Goal: Information Seeking & Learning: Learn about a topic

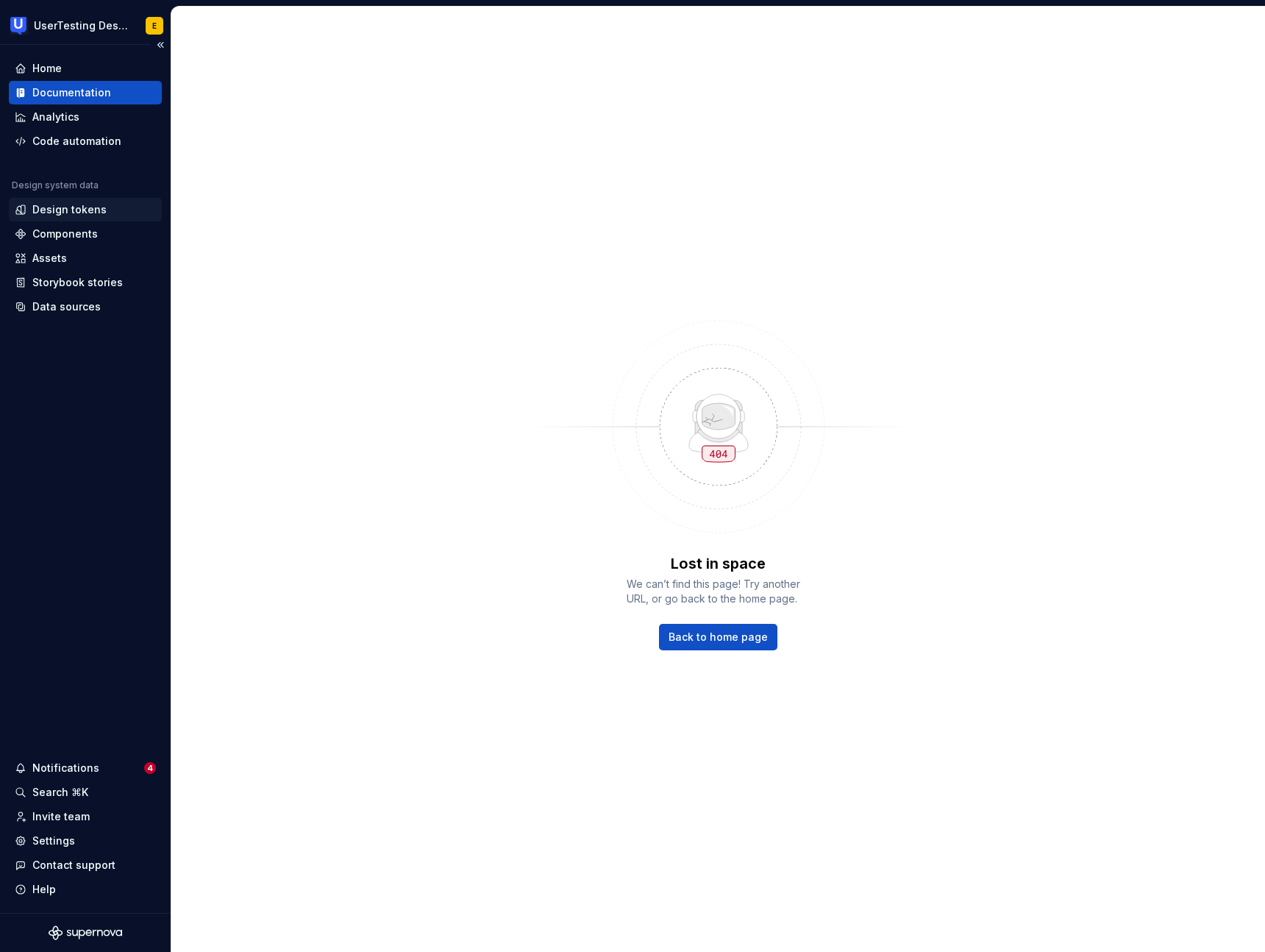
click at [58, 211] on div "Design tokens" at bounding box center [69, 209] width 74 height 15
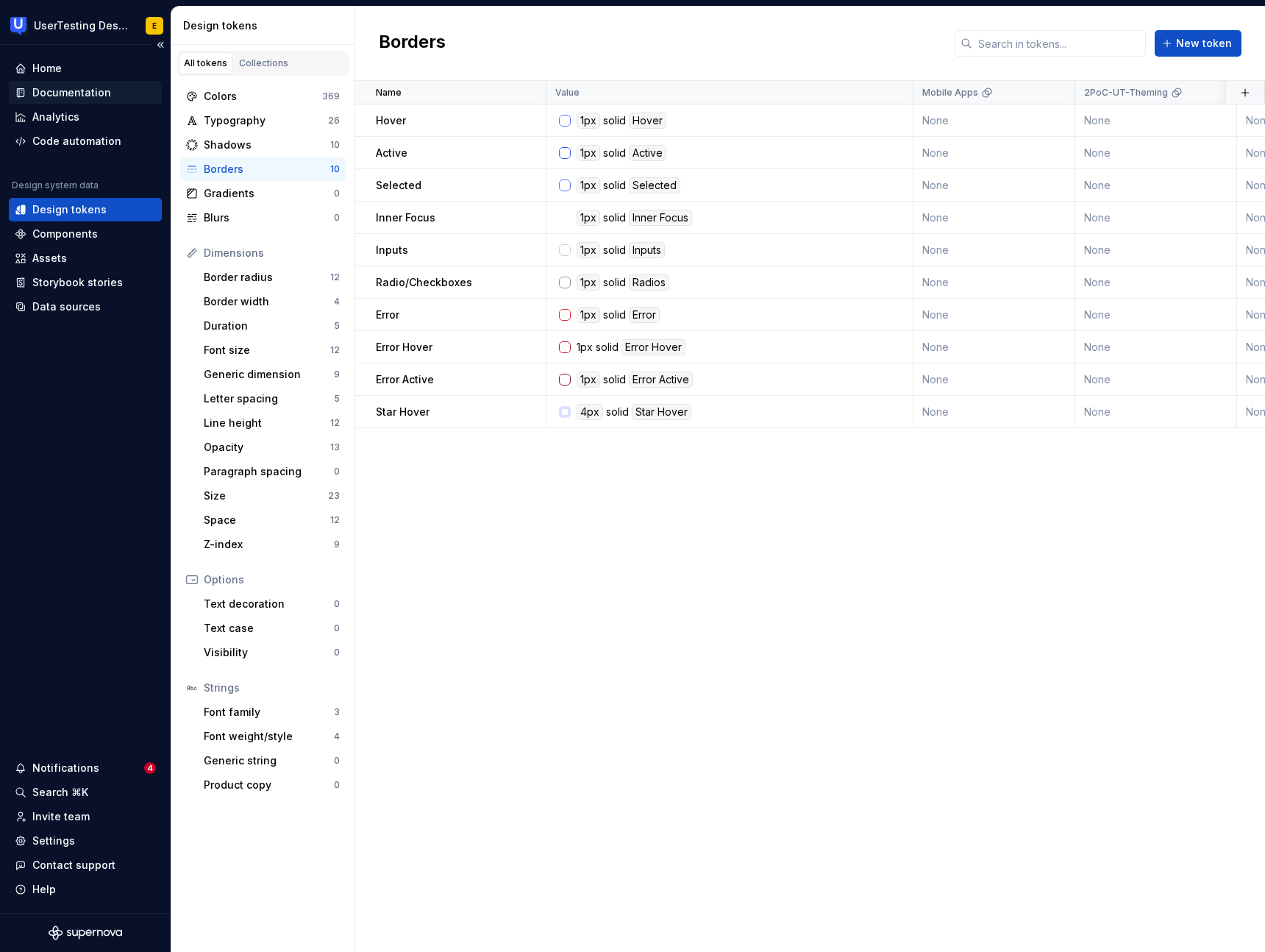
click at [87, 94] on div "Documentation" at bounding box center [72, 92] width 79 height 15
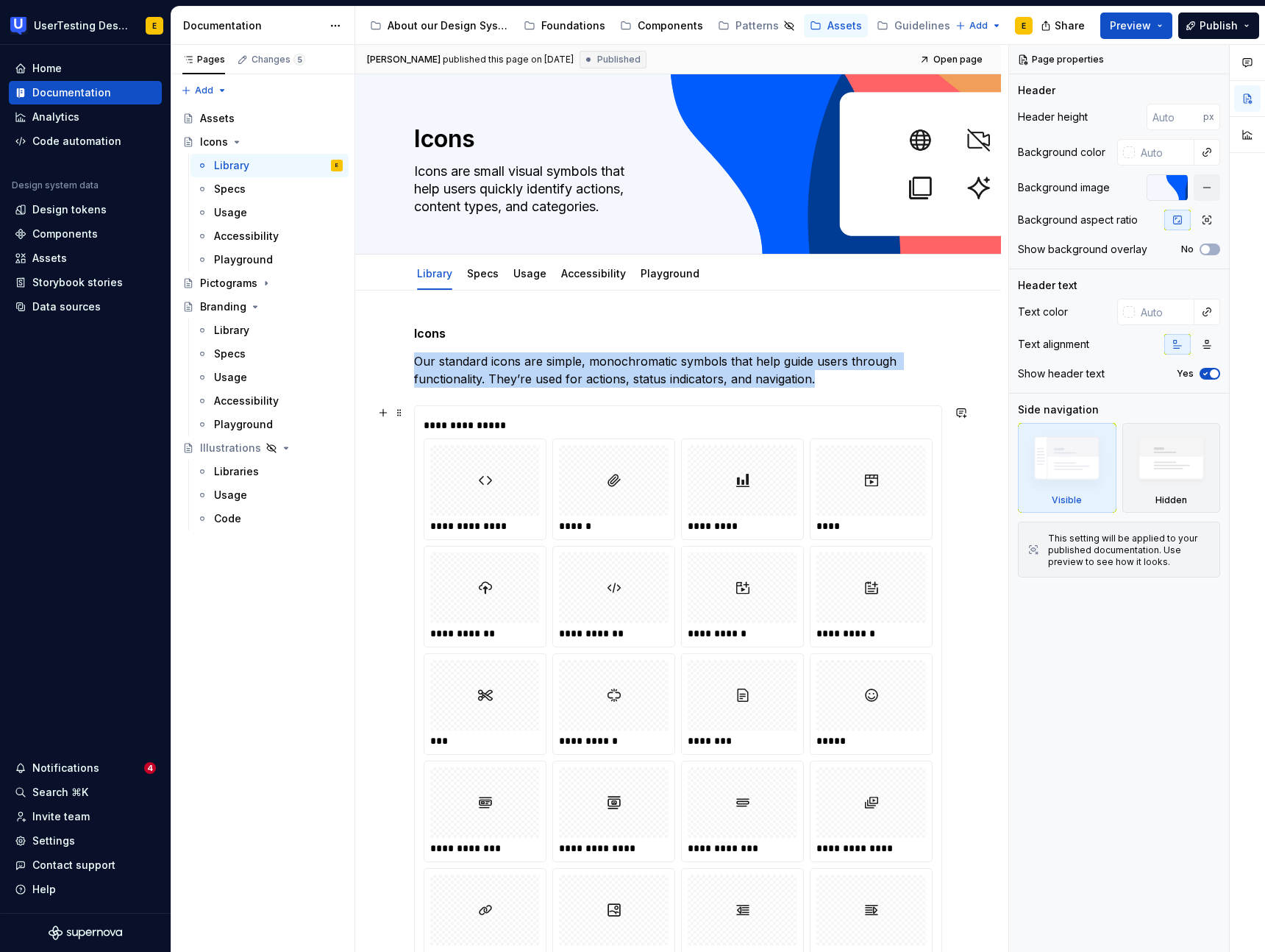
click at [467, 533] on div "**********" at bounding box center [484, 489] width 121 height 100
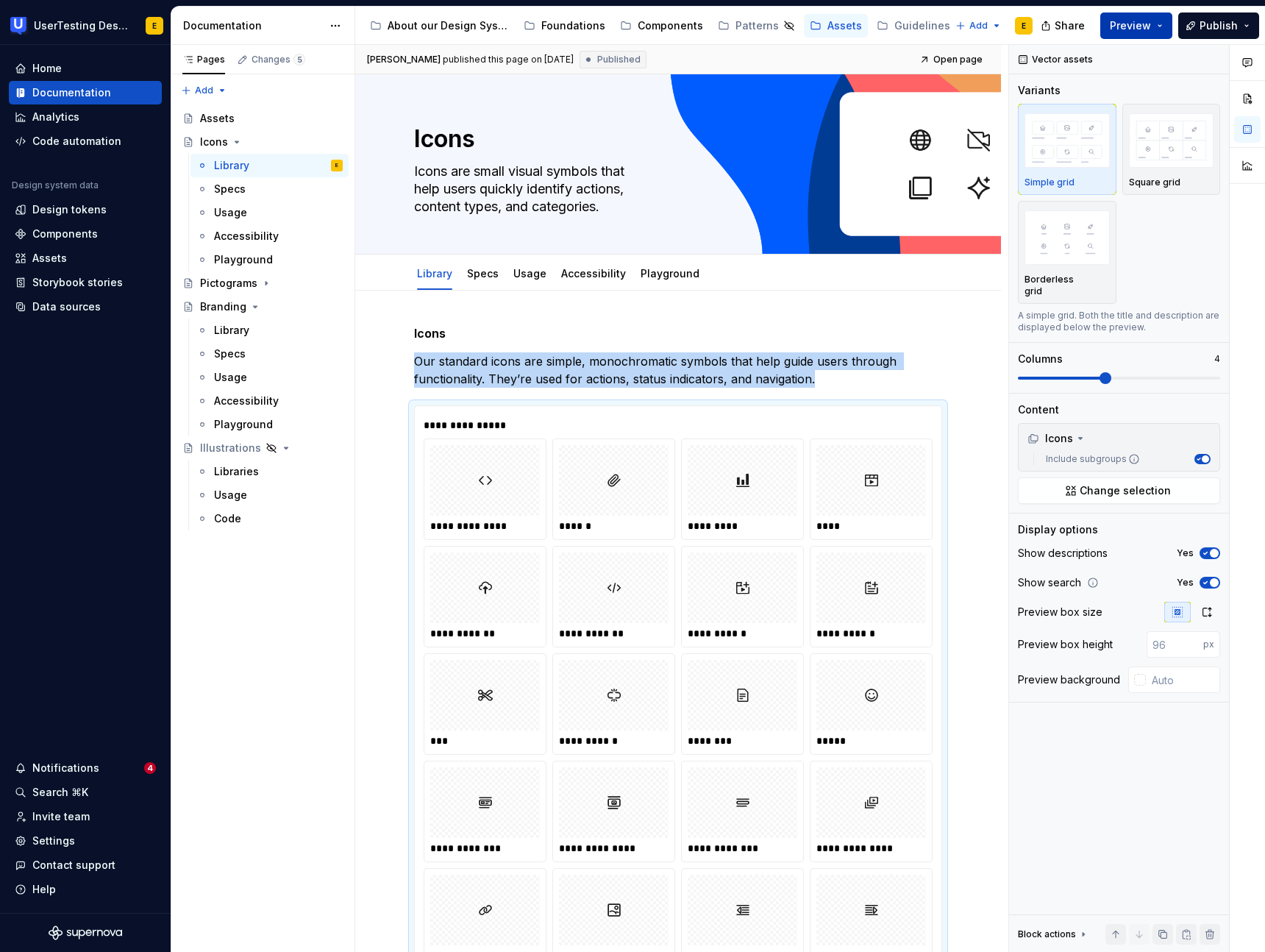
click at [1166, 26] on button "Preview" at bounding box center [1136, 25] width 72 height 26
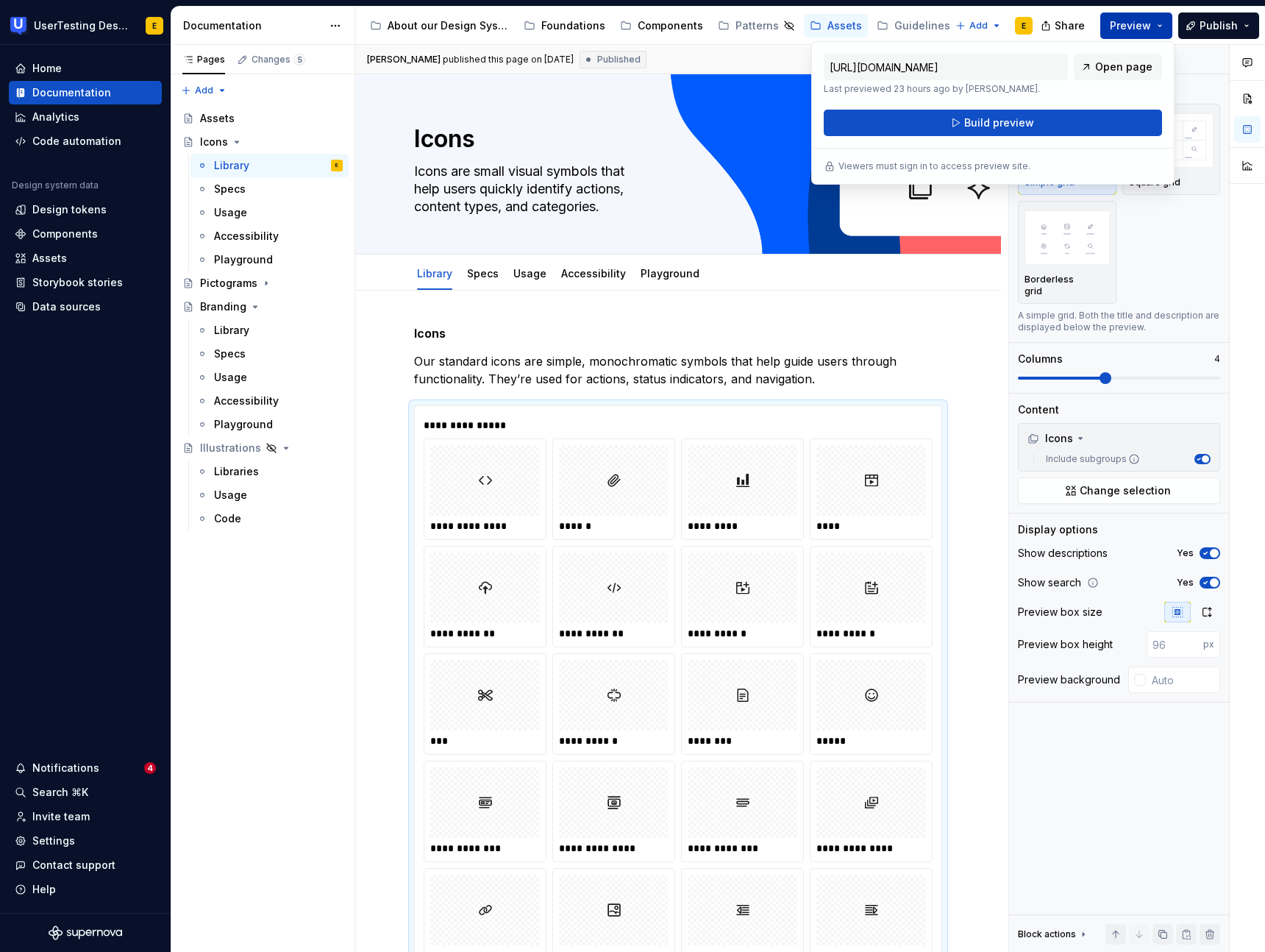
click at [1166, 26] on button "Preview" at bounding box center [1136, 25] width 72 height 26
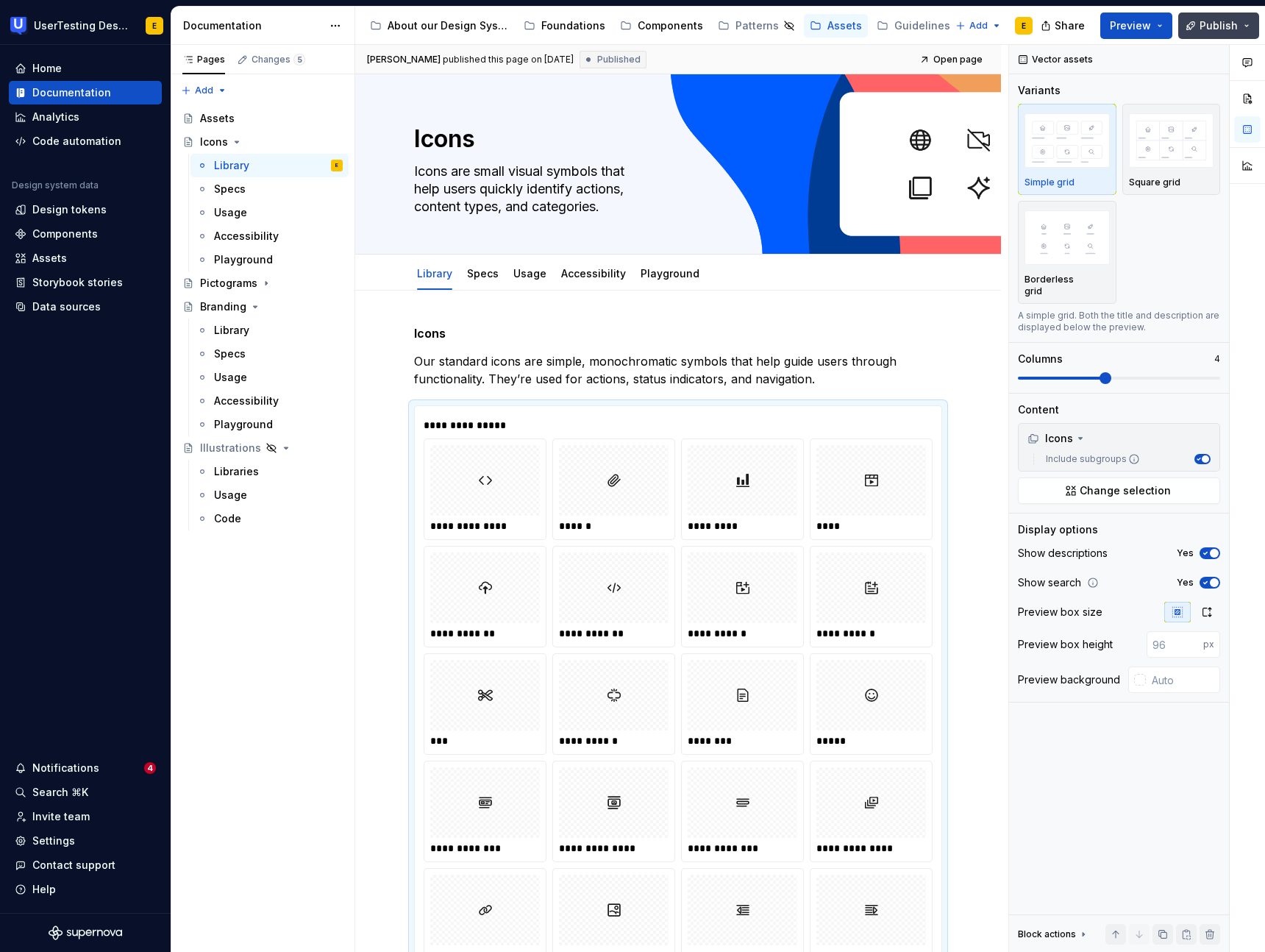
click at [1247, 26] on button "Publish" at bounding box center [1218, 25] width 81 height 26
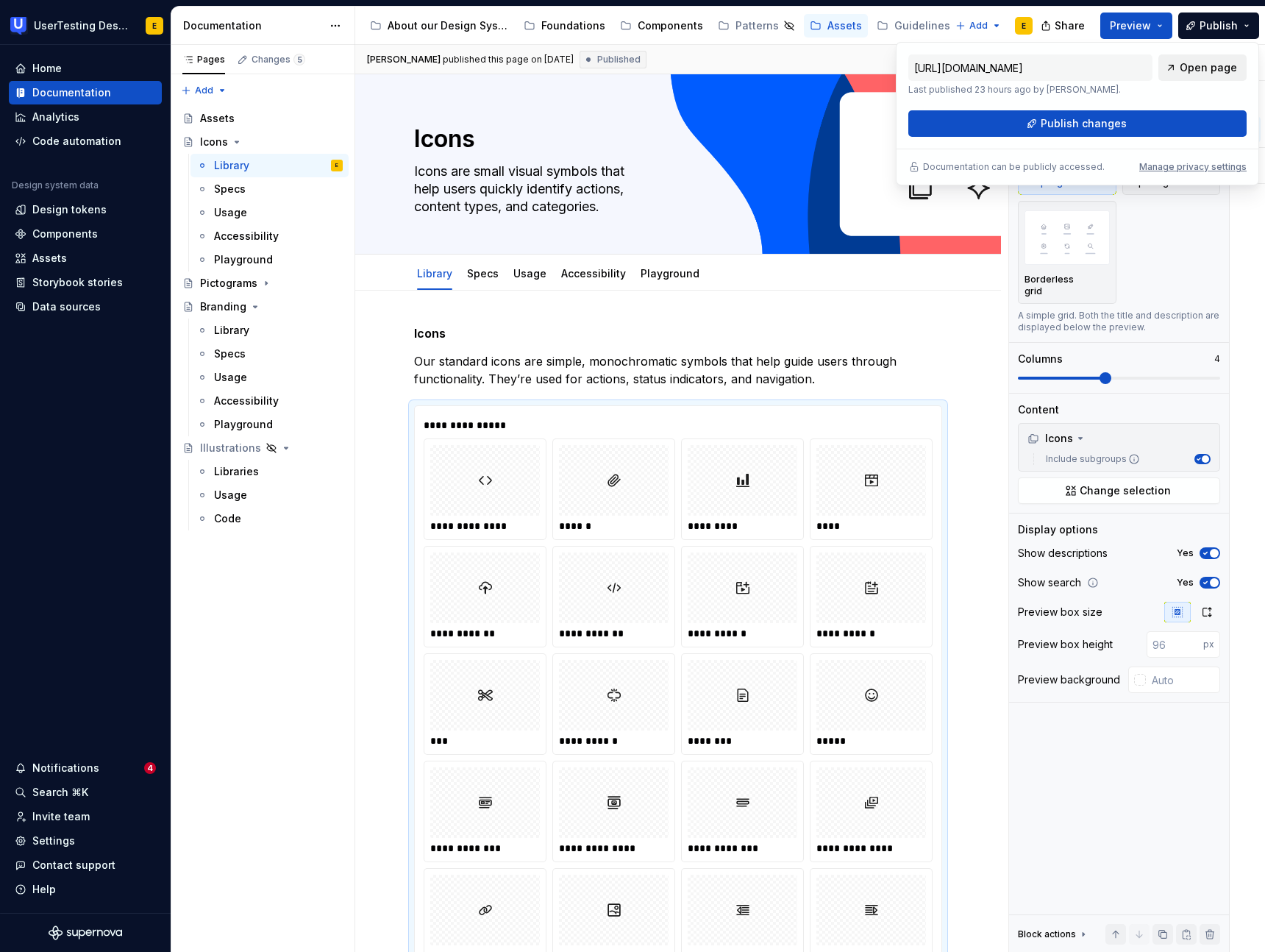
click at [1218, 68] on span "Open page" at bounding box center [1208, 67] width 58 height 15
click at [1169, 237] on div "Simple grid Square grid Borderless grid" at bounding box center [1119, 203] width 202 height 200
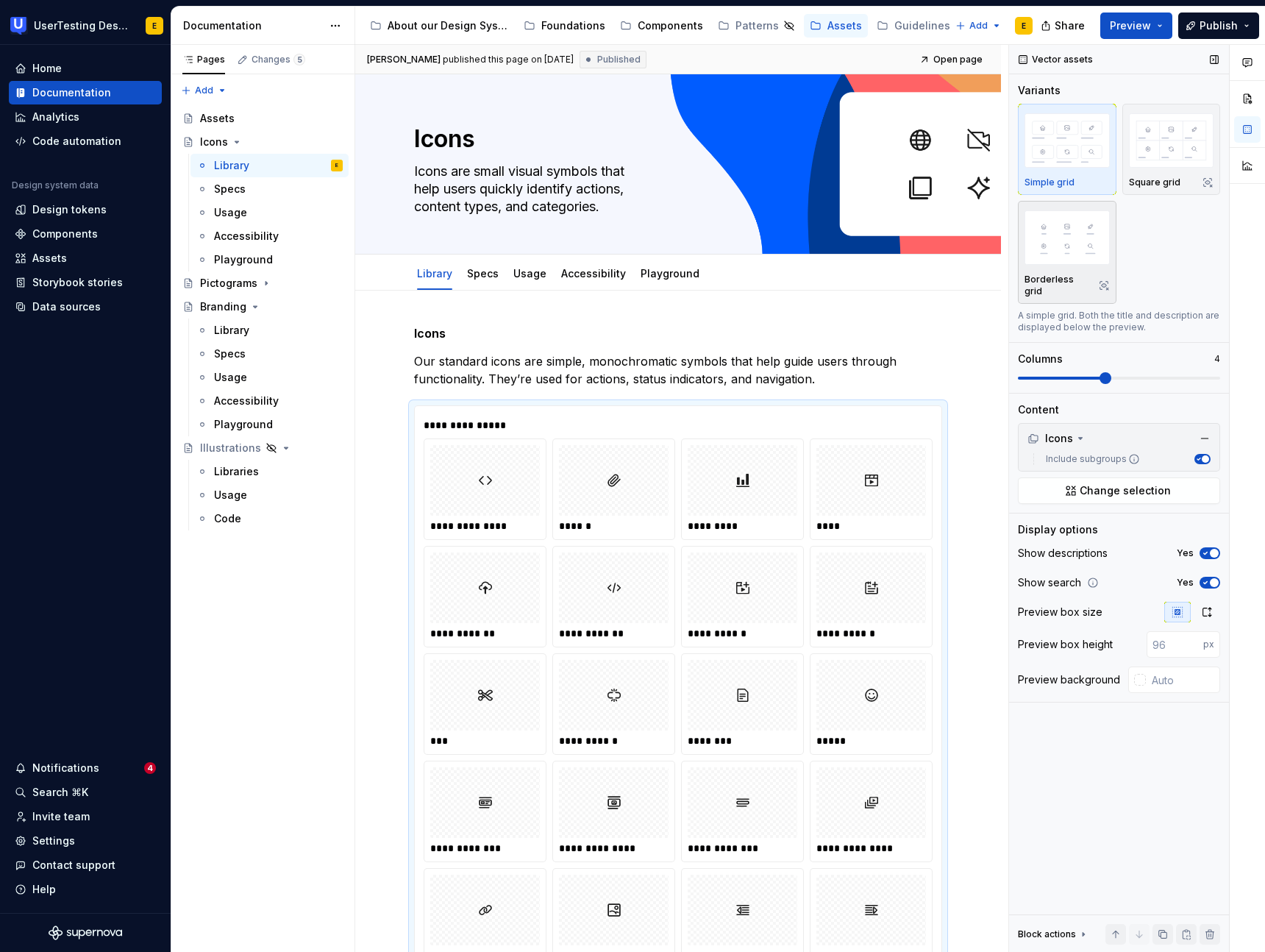
click at [1080, 277] on p "Borderless grid" at bounding box center [1058, 285] width 68 height 24
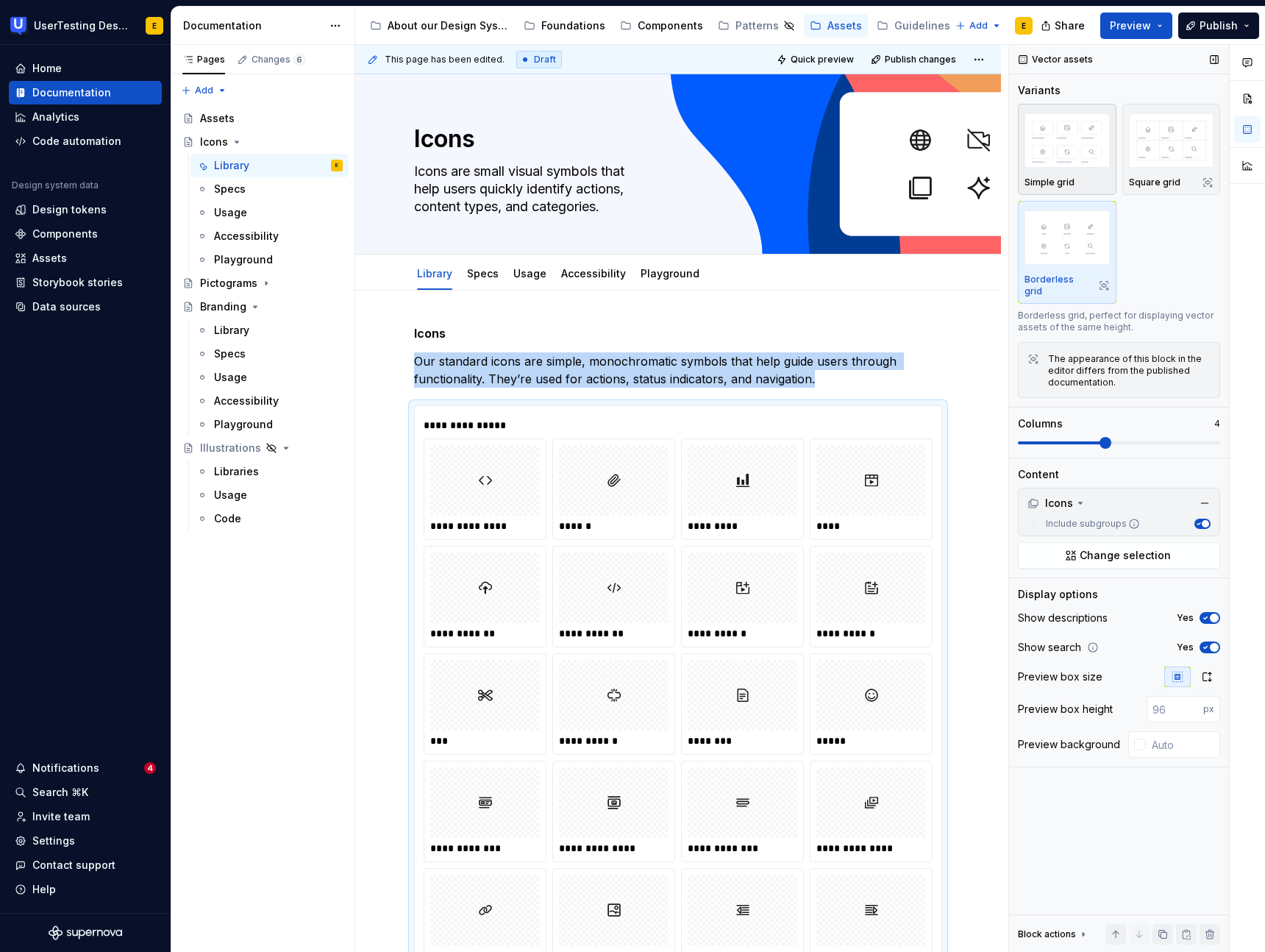
click at [1080, 181] on div "Simple grid" at bounding box center [1067, 181] width 85 height 11
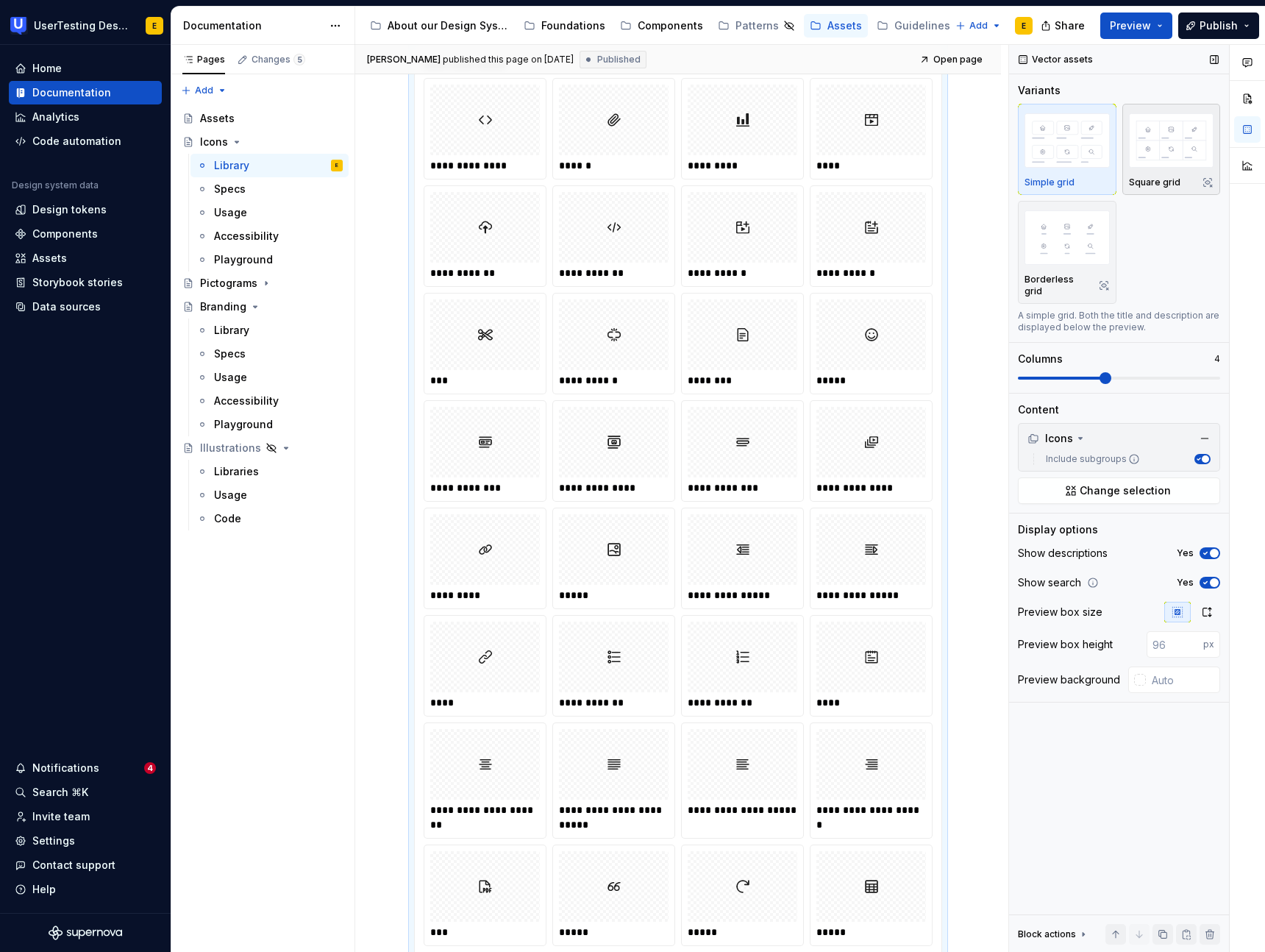
click at [1179, 181] on div "Square grid" at bounding box center [1172, 181] width 85 height 11
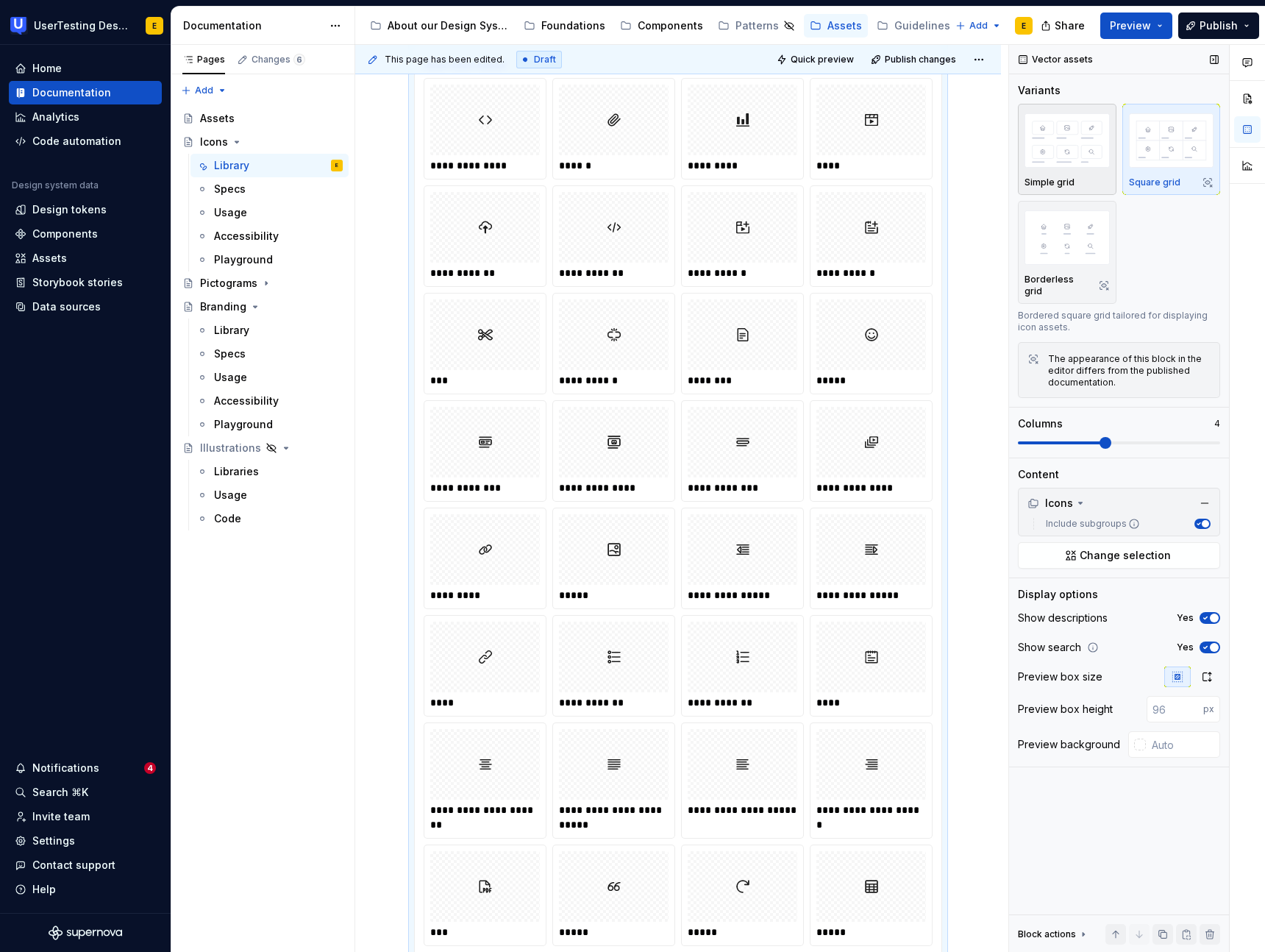
click at [1070, 179] on p "Simple grid" at bounding box center [1049, 181] width 50 height 11
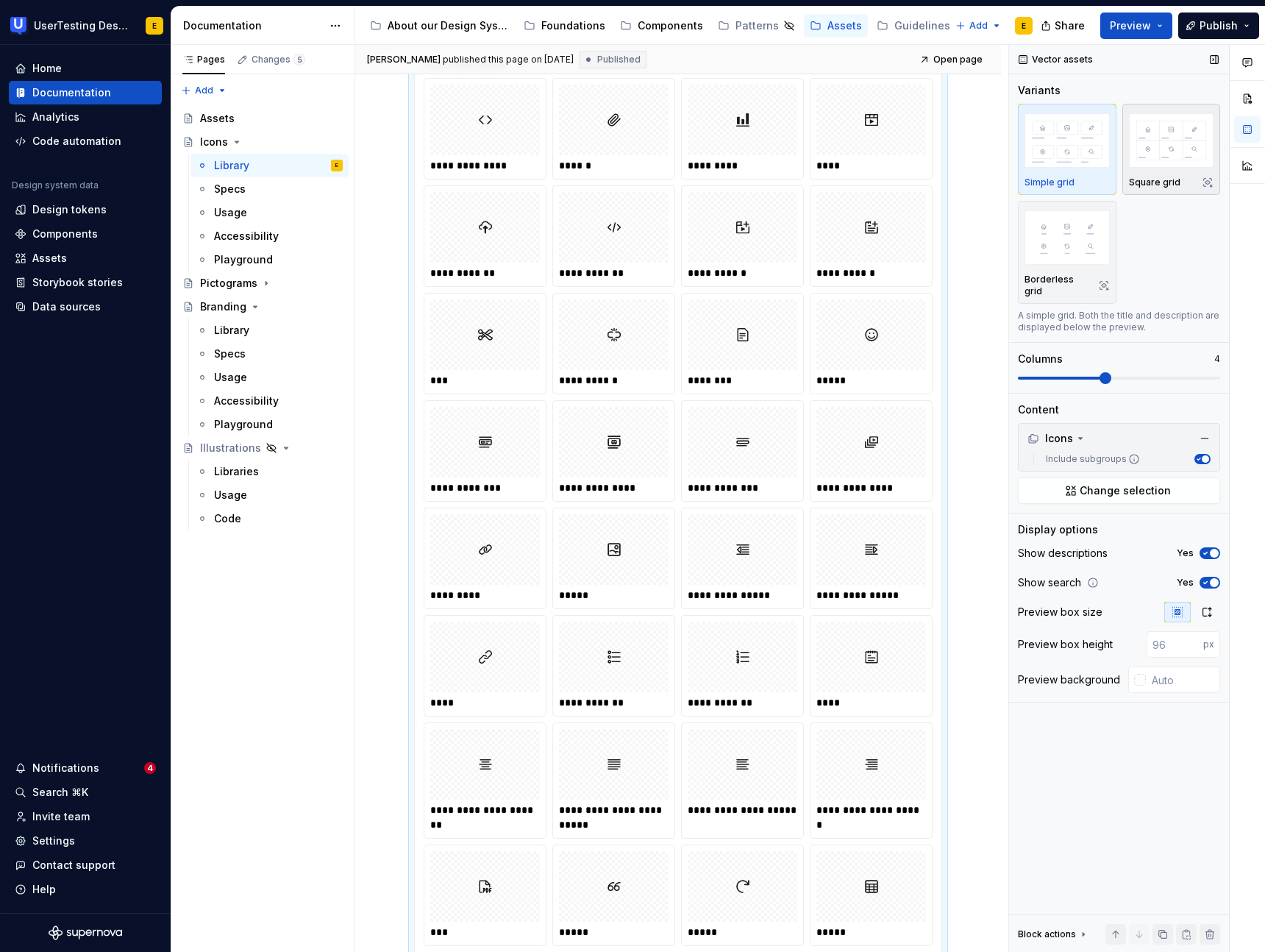
click at [1176, 183] on p "Square grid" at bounding box center [1154, 181] width 51 height 11
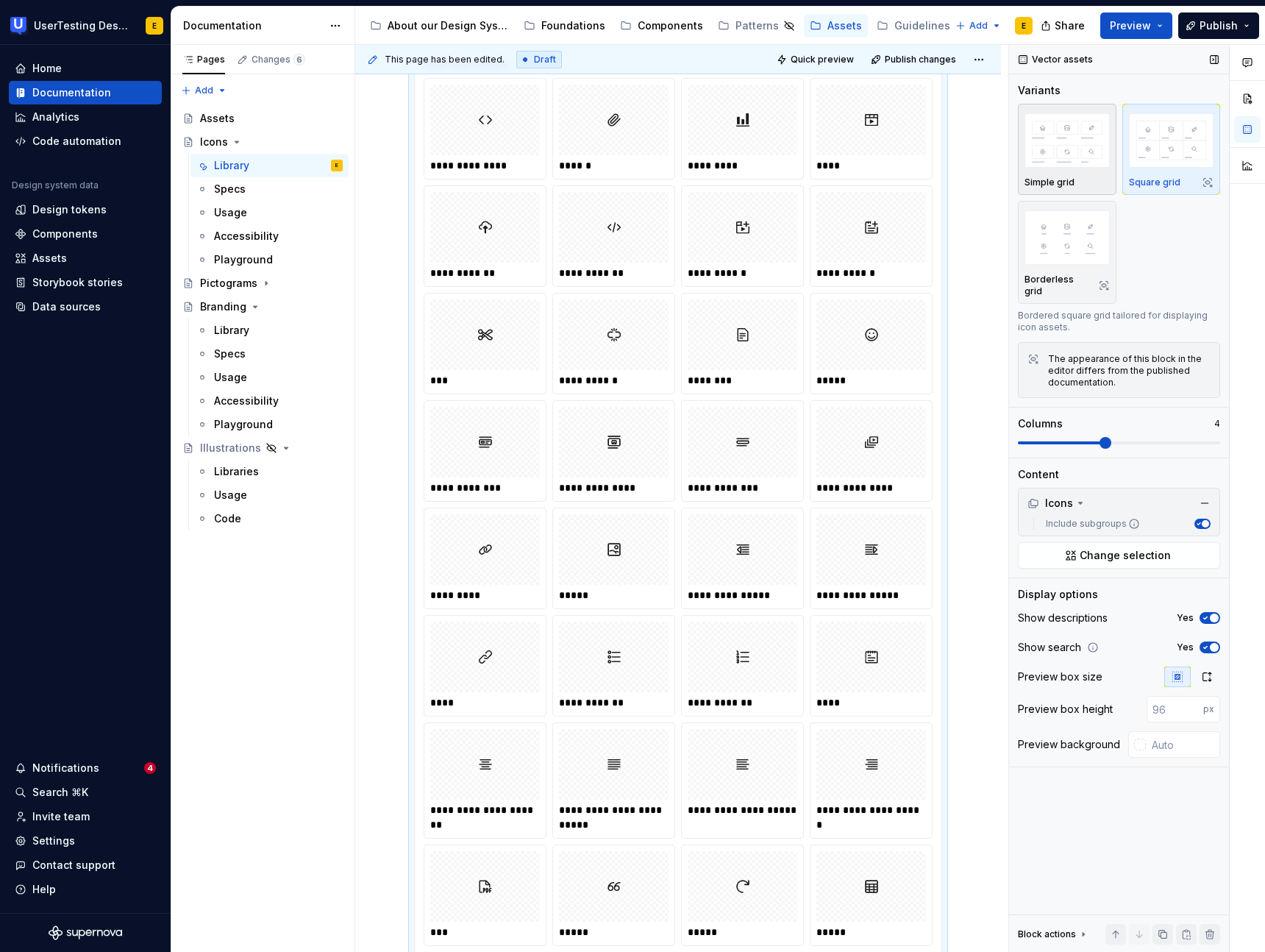
click at [1088, 177] on div "Simple grid" at bounding box center [1067, 181] width 85 height 11
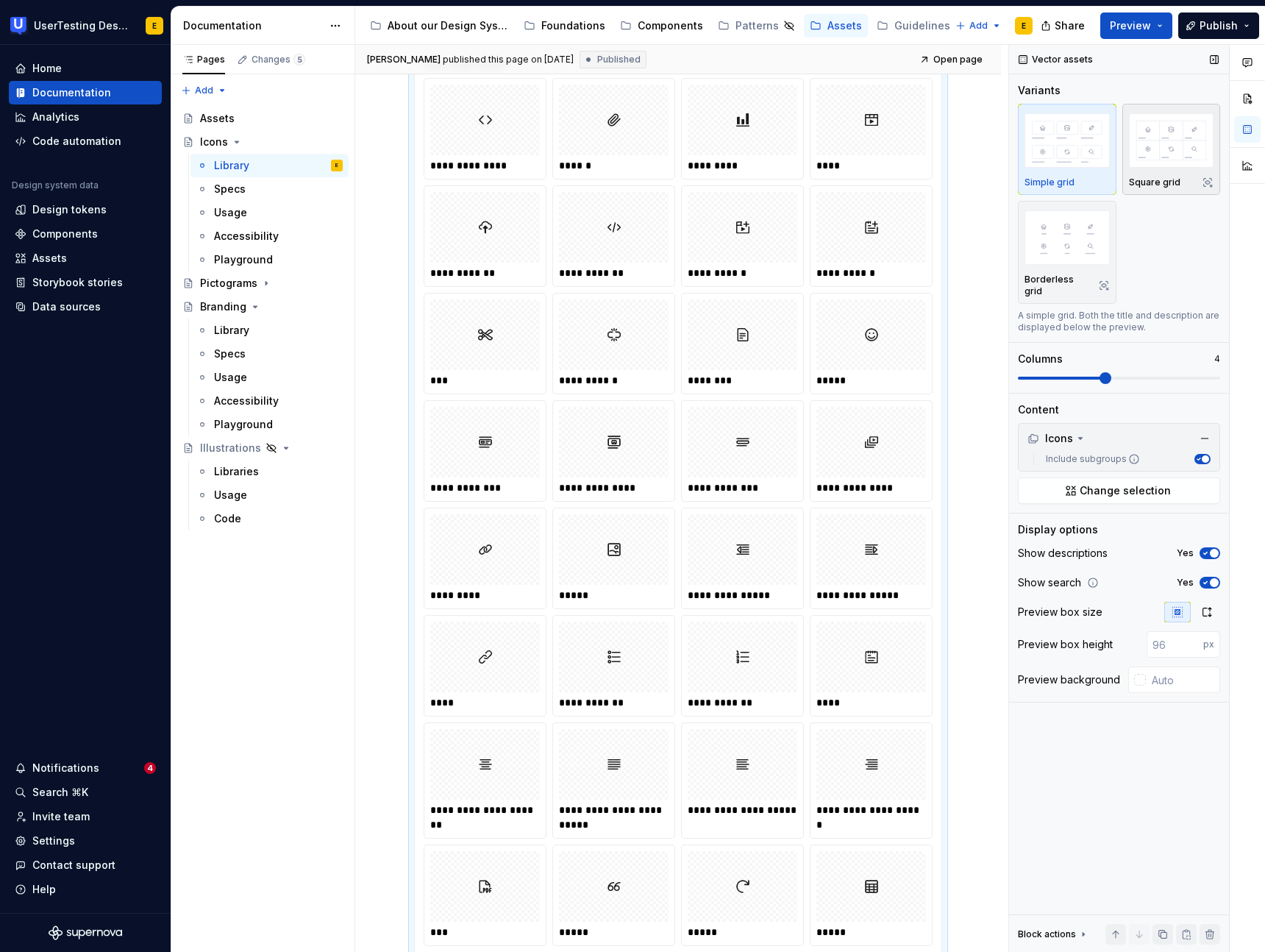
click at [1156, 183] on p "Square grid" at bounding box center [1154, 181] width 51 height 11
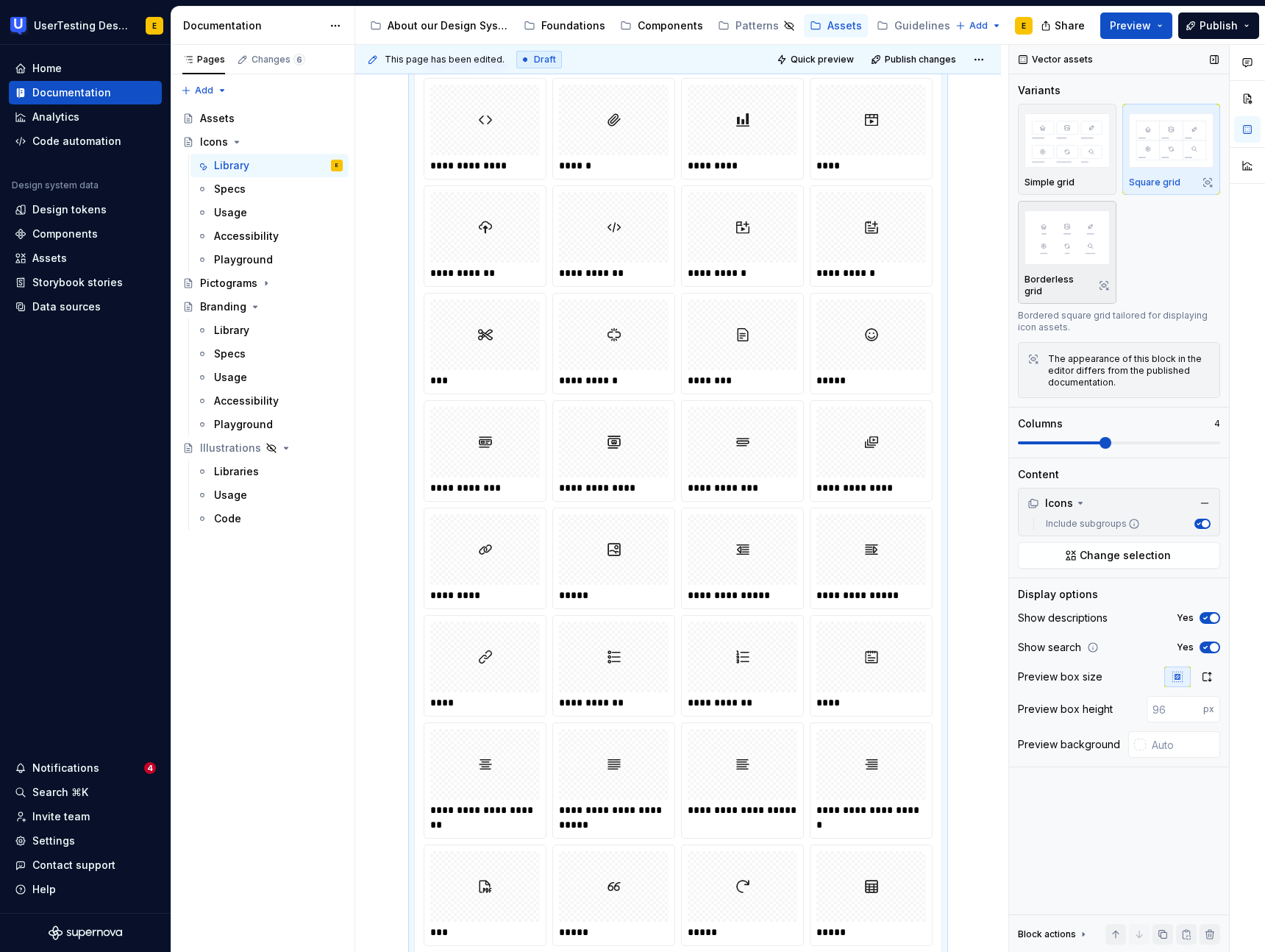
click at [1064, 283] on p "Borderless grid" at bounding box center [1058, 285] width 68 height 24
click at [1077, 178] on div "Simple grid" at bounding box center [1067, 181] width 85 height 11
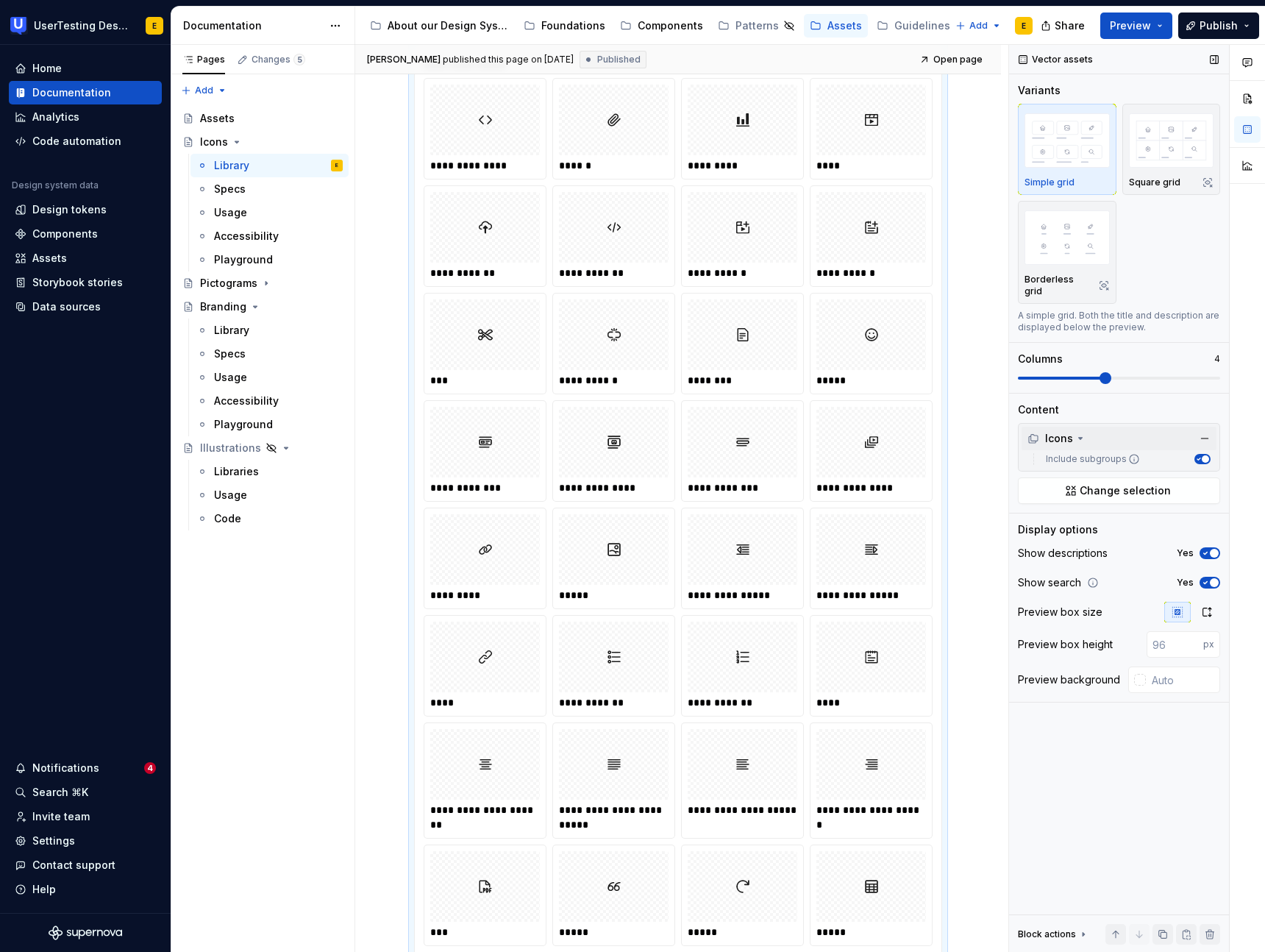
click at [1077, 433] on icon at bounding box center [1079, 438] width 11 height 11
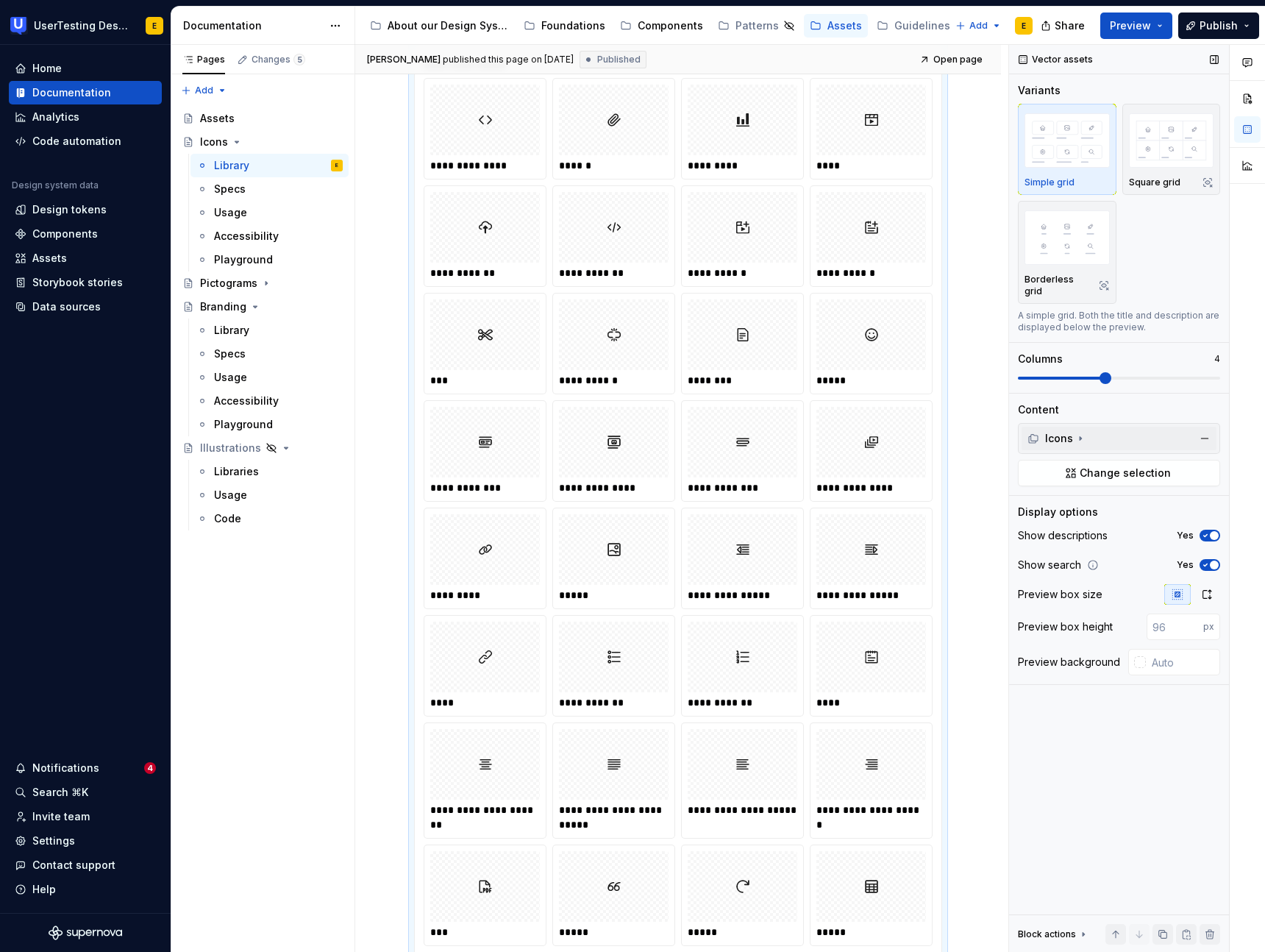
click at [1077, 433] on icon at bounding box center [1079, 438] width 11 height 11
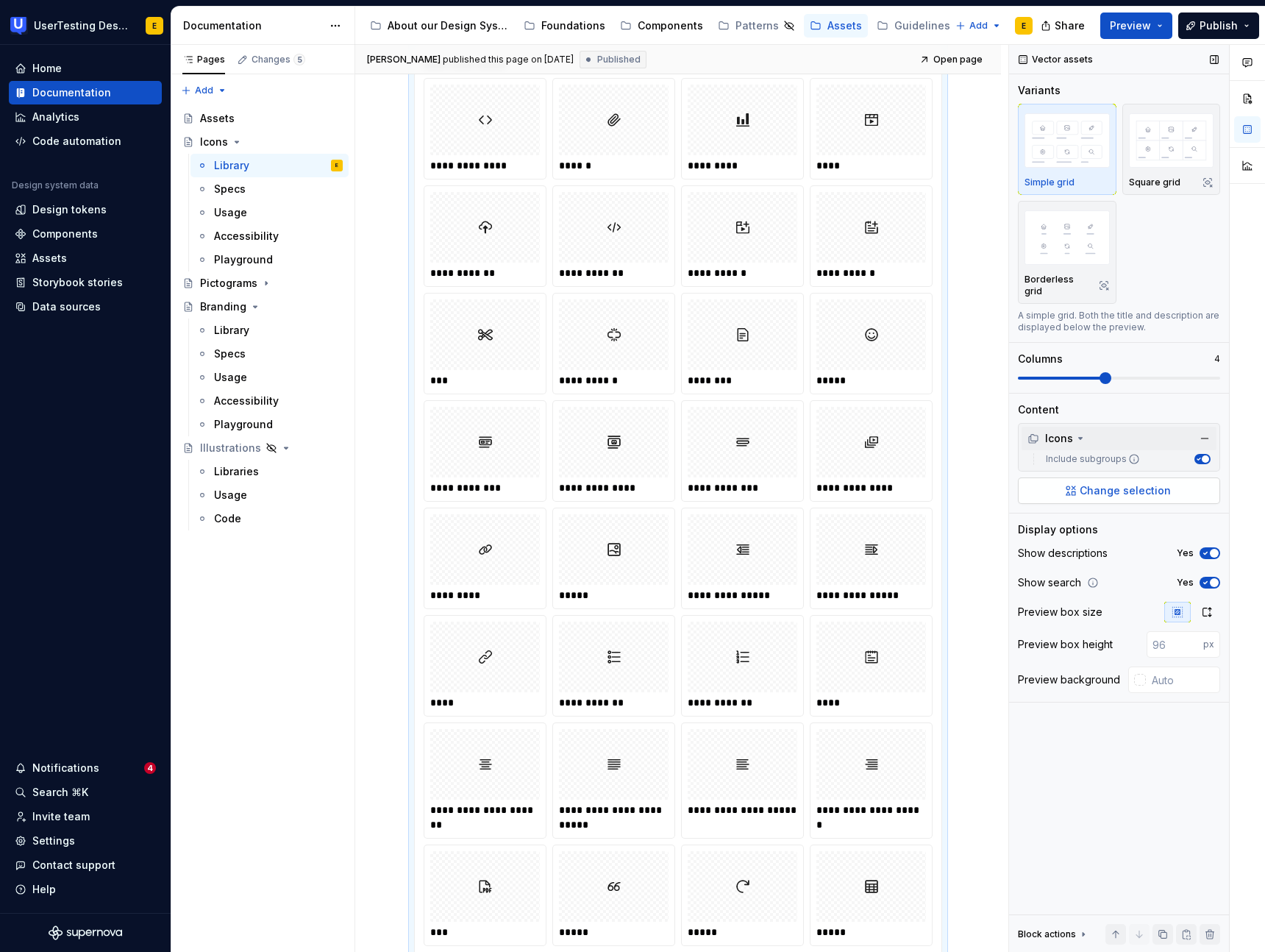
click at [1131, 484] on span "Change selection" at bounding box center [1125, 490] width 92 height 15
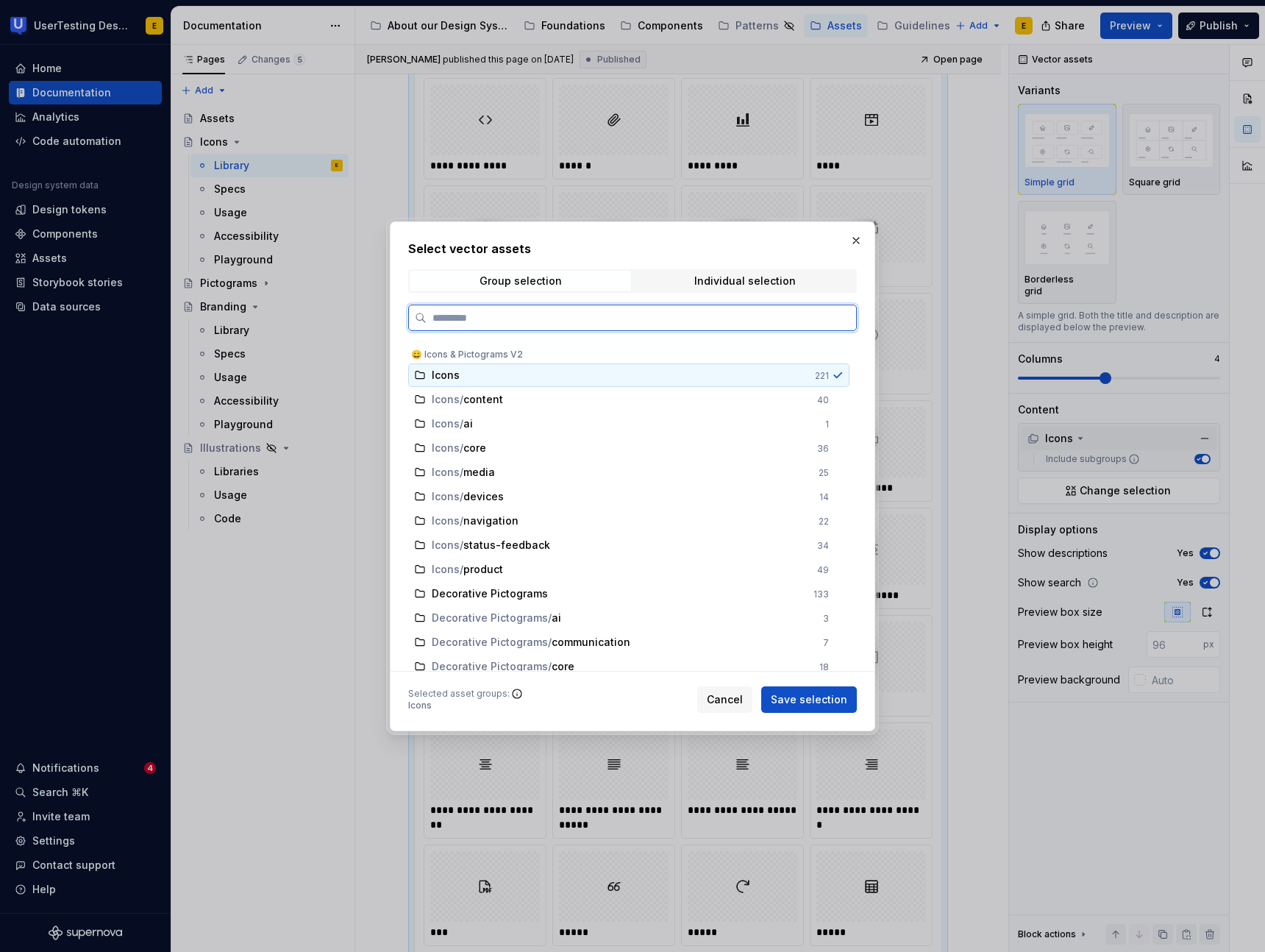
click at [798, 381] on div "Icons" at bounding box center [619, 374] width 374 height 15
click at [841, 376] on icon at bounding box center [838, 374] width 7 height 5
click at [503, 402] on span "content" at bounding box center [483, 399] width 40 height 15
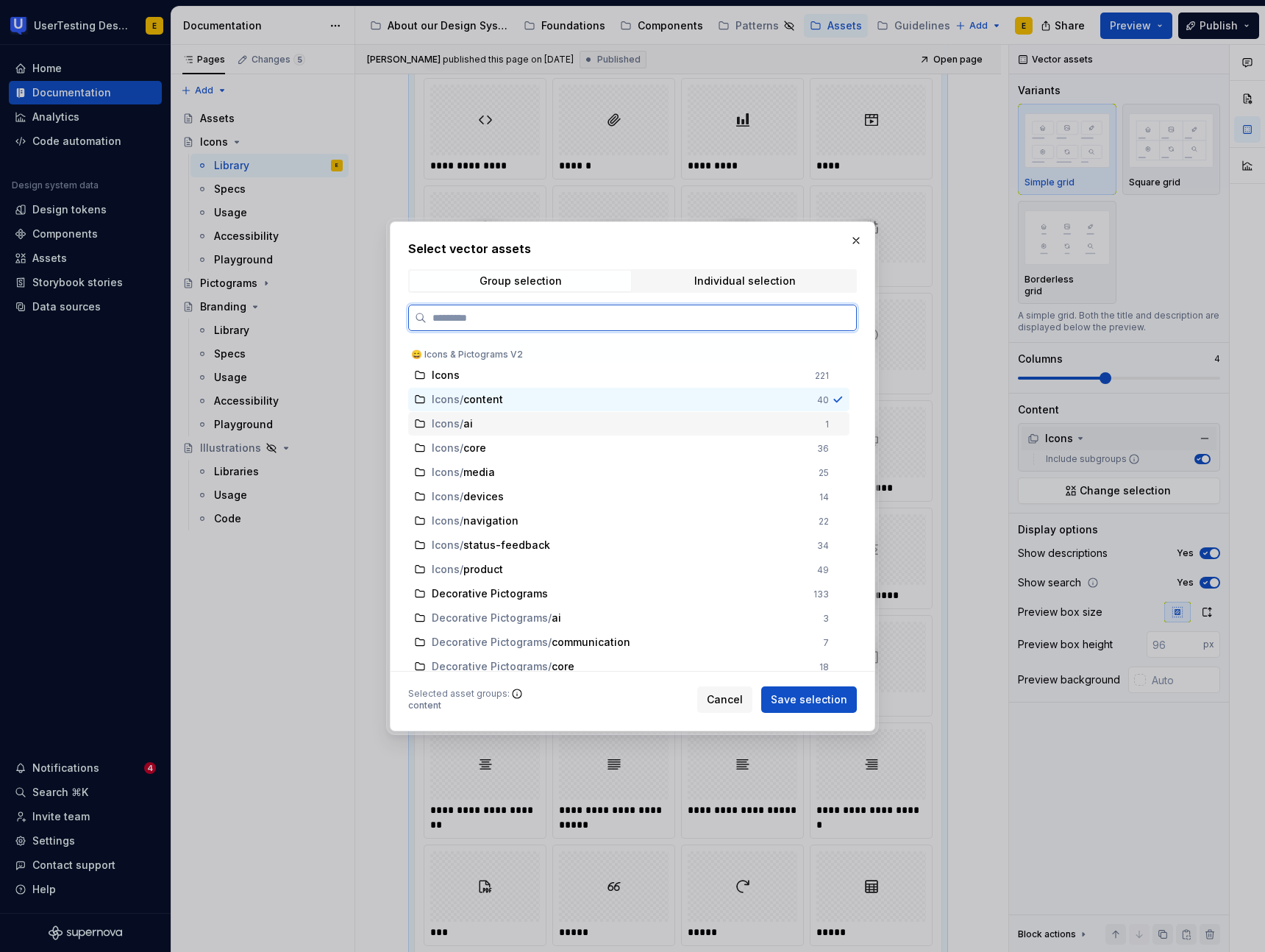
click at [500, 420] on div "Icons / ai" at bounding box center [624, 423] width 385 height 15
click at [503, 401] on span "content" at bounding box center [483, 399] width 40 height 15
click at [501, 426] on div "Icons / ai" at bounding box center [624, 423] width 385 height 15
click at [493, 448] on span "core" at bounding box center [478, 448] width 30 height 15
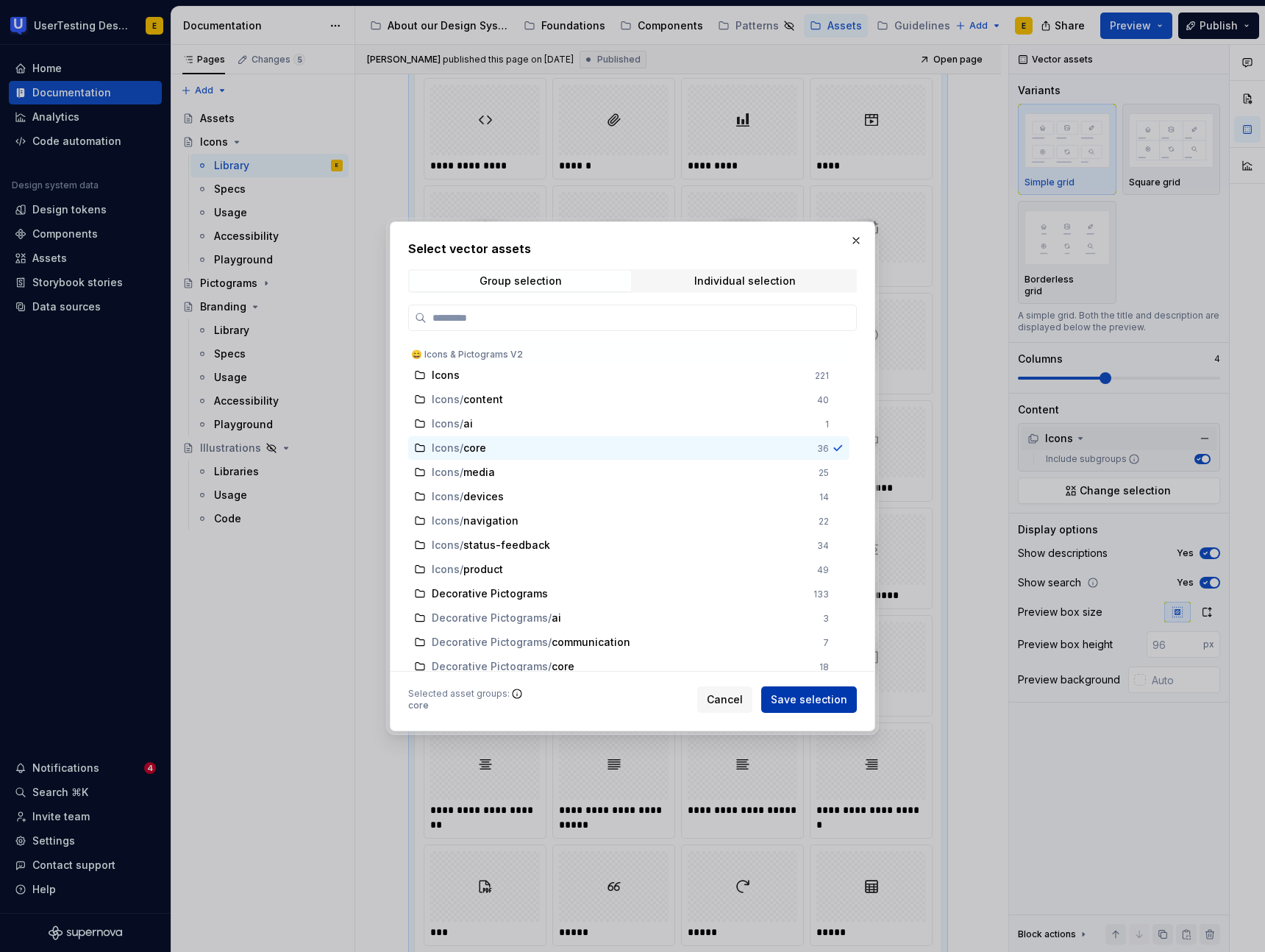
click at [824, 700] on span "Save selection" at bounding box center [809, 699] width 77 height 15
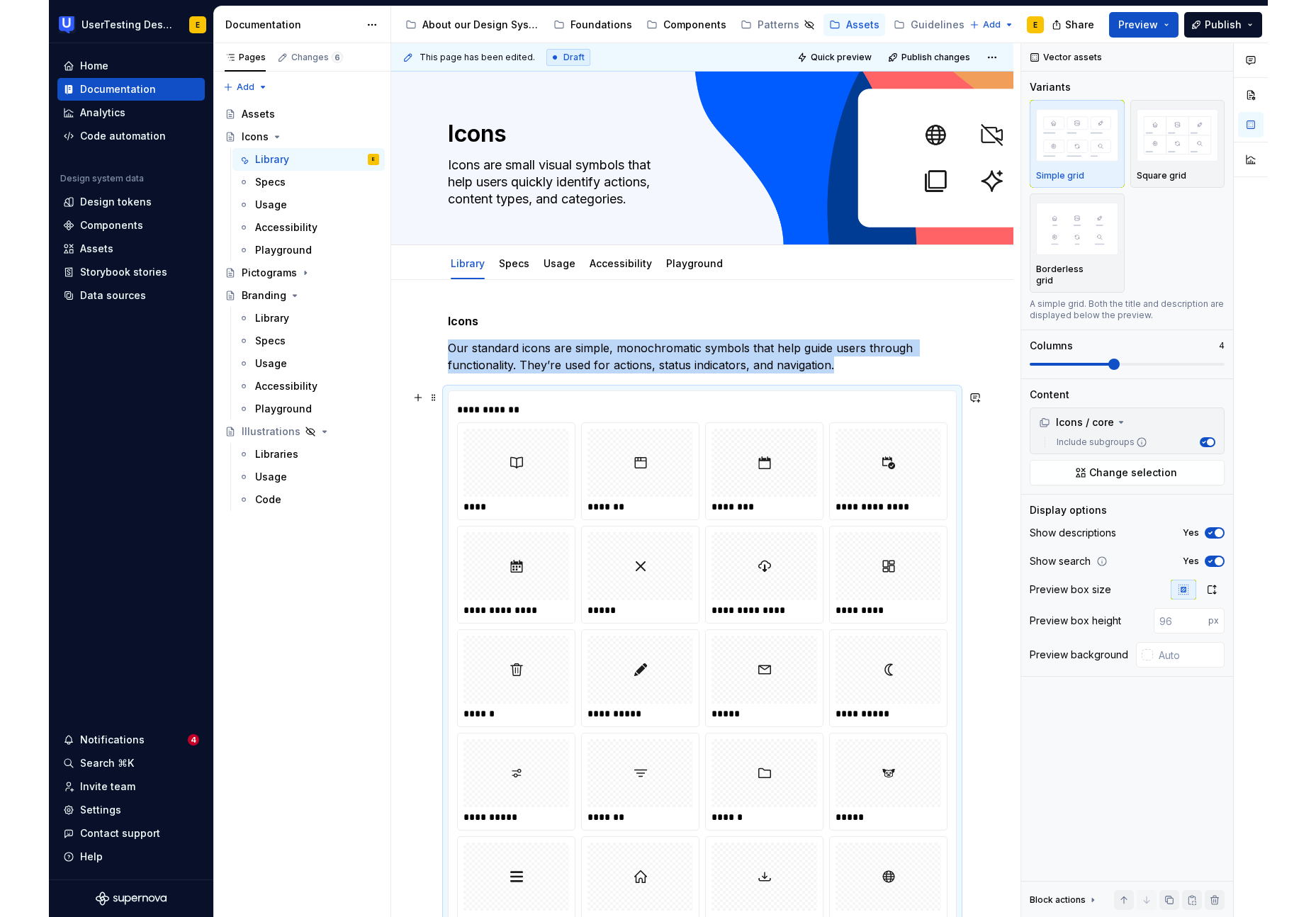
scroll to position [16, 0]
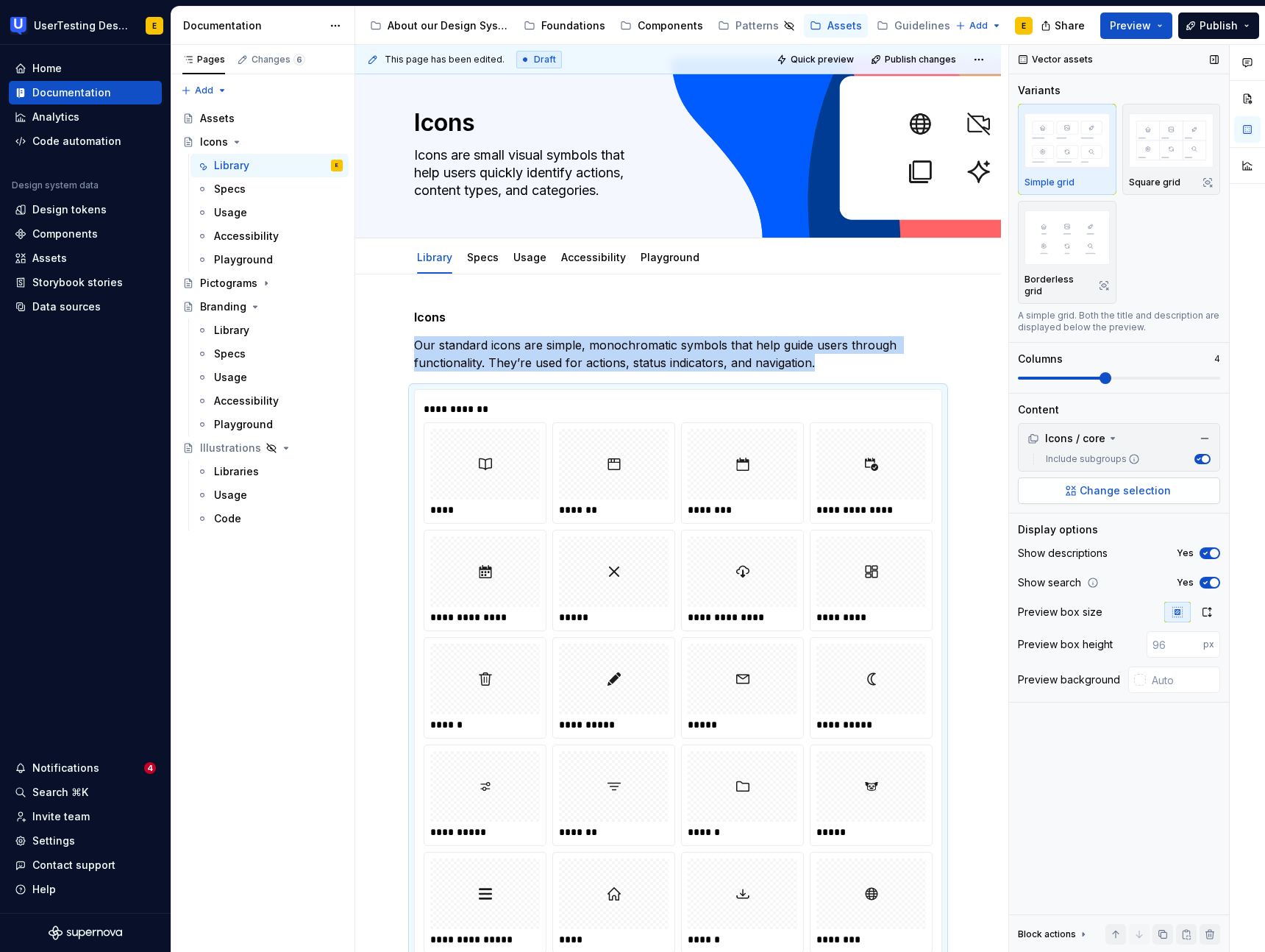
click at [1152, 483] on span "Change selection" at bounding box center [1125, 490] width 92 height 15
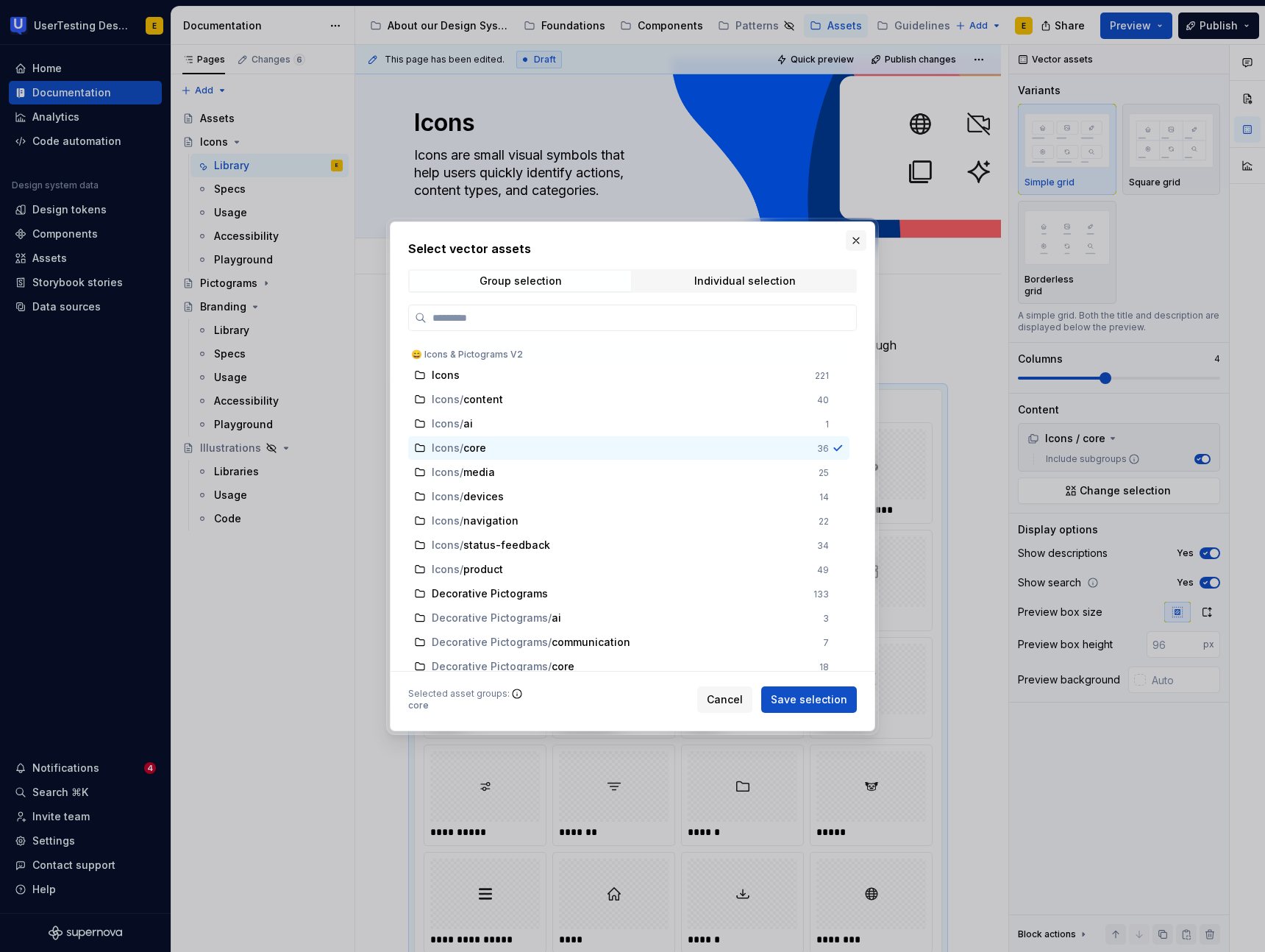
click at [860, 240] on button "button" at bounding box center [856, 241] width 21 height 21
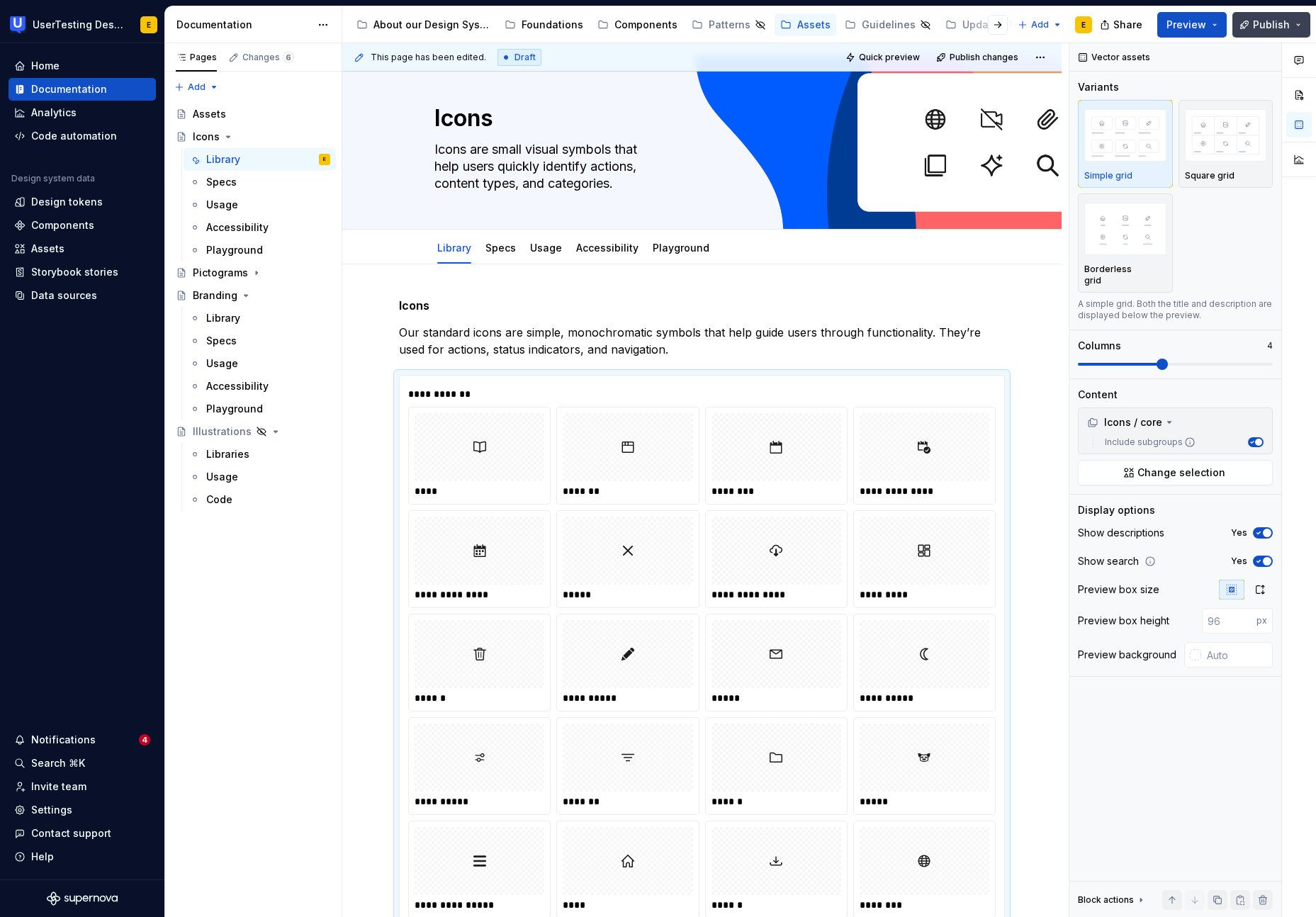
click at [1218, 24] on button "Publish" at bounding box center [1271, 24] width 78 height 25
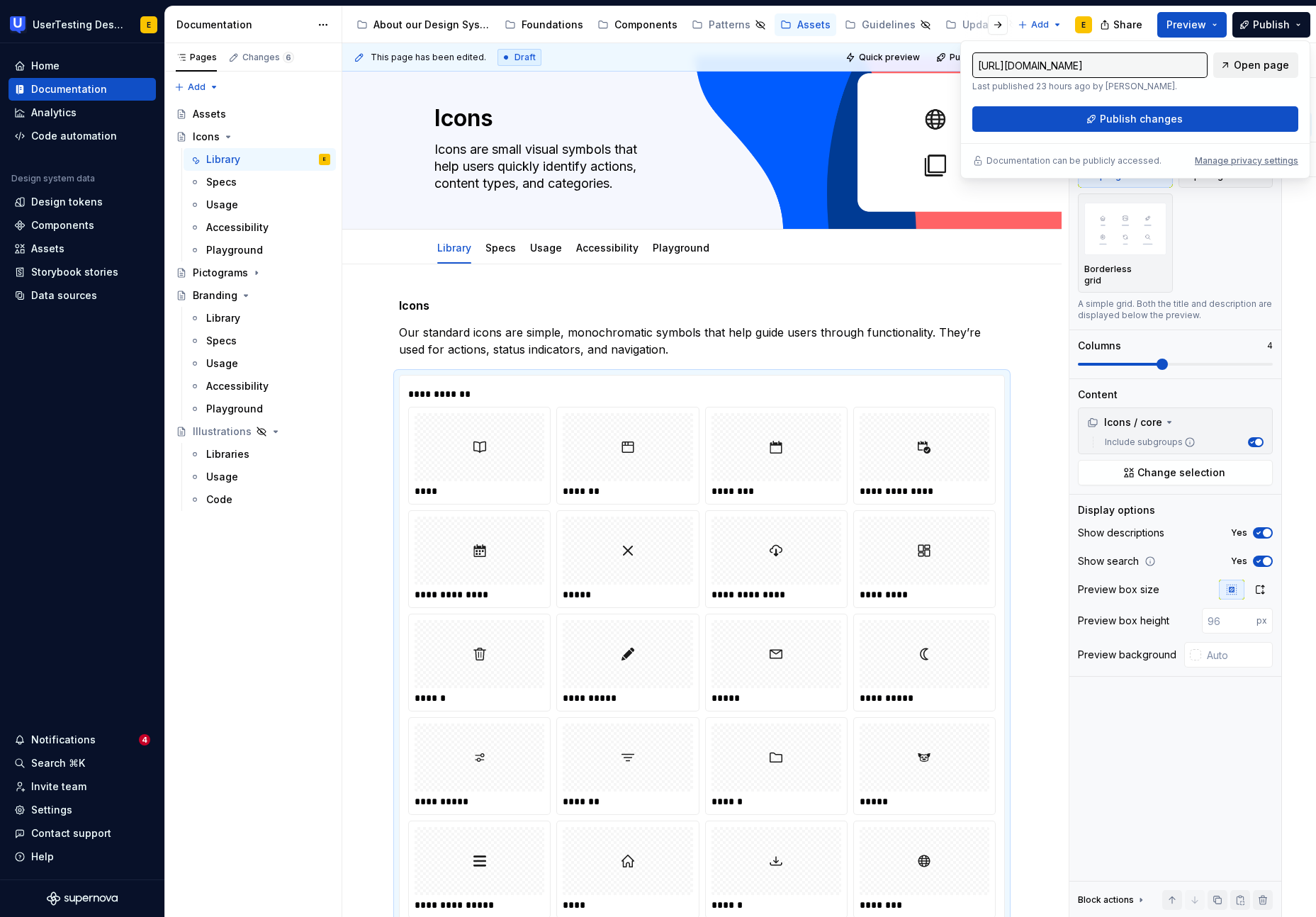
click at [1218, 65] on span "Open page" at bounding box center [1261, 65] width 55 height 14
click at [1218, 25] on span "Publish" at bounding box center [1271, 24] width 37 height 14
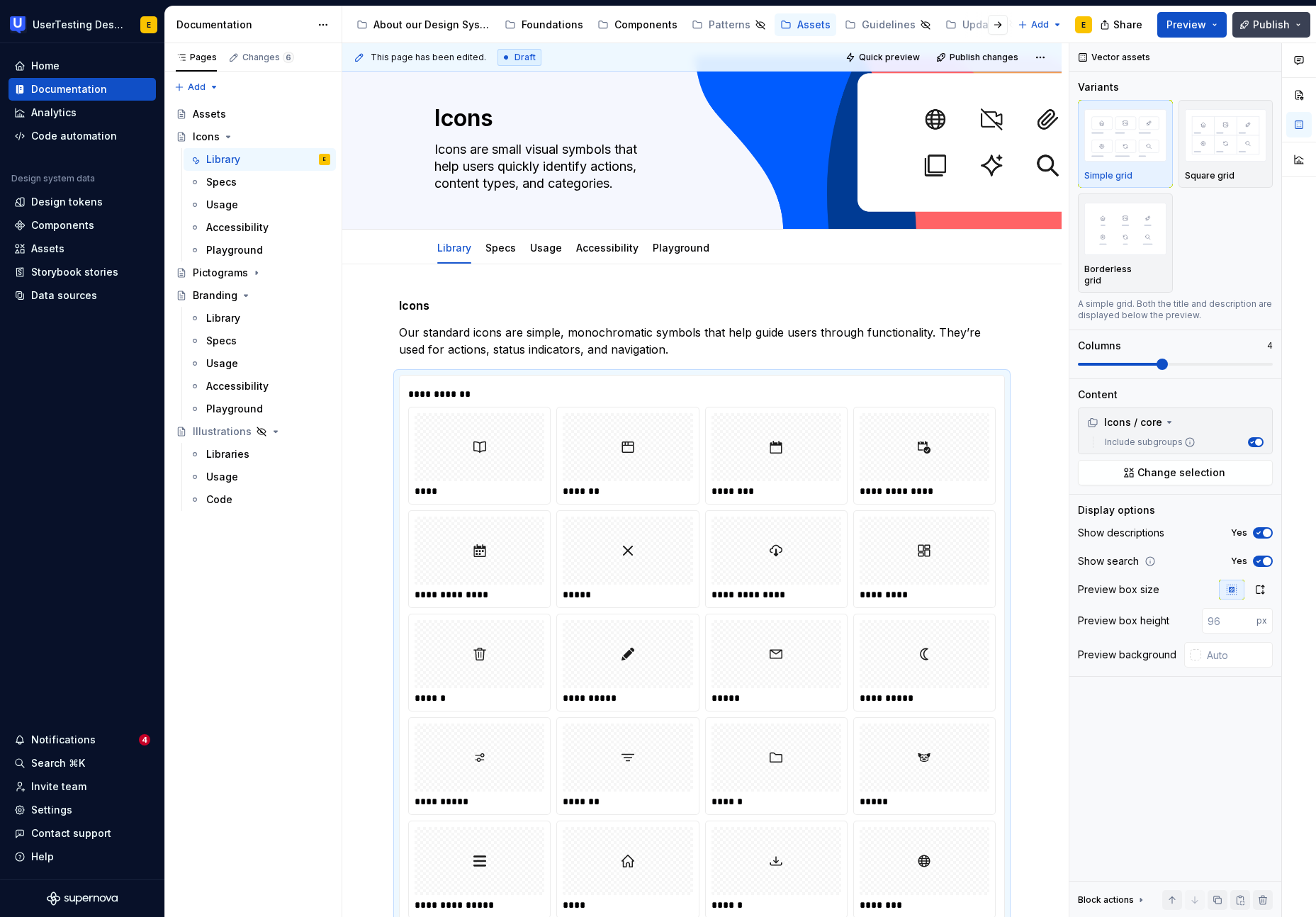
click at [1218, 26] on button "Publish" at bounding box center [1271, 24] width 78 height 25
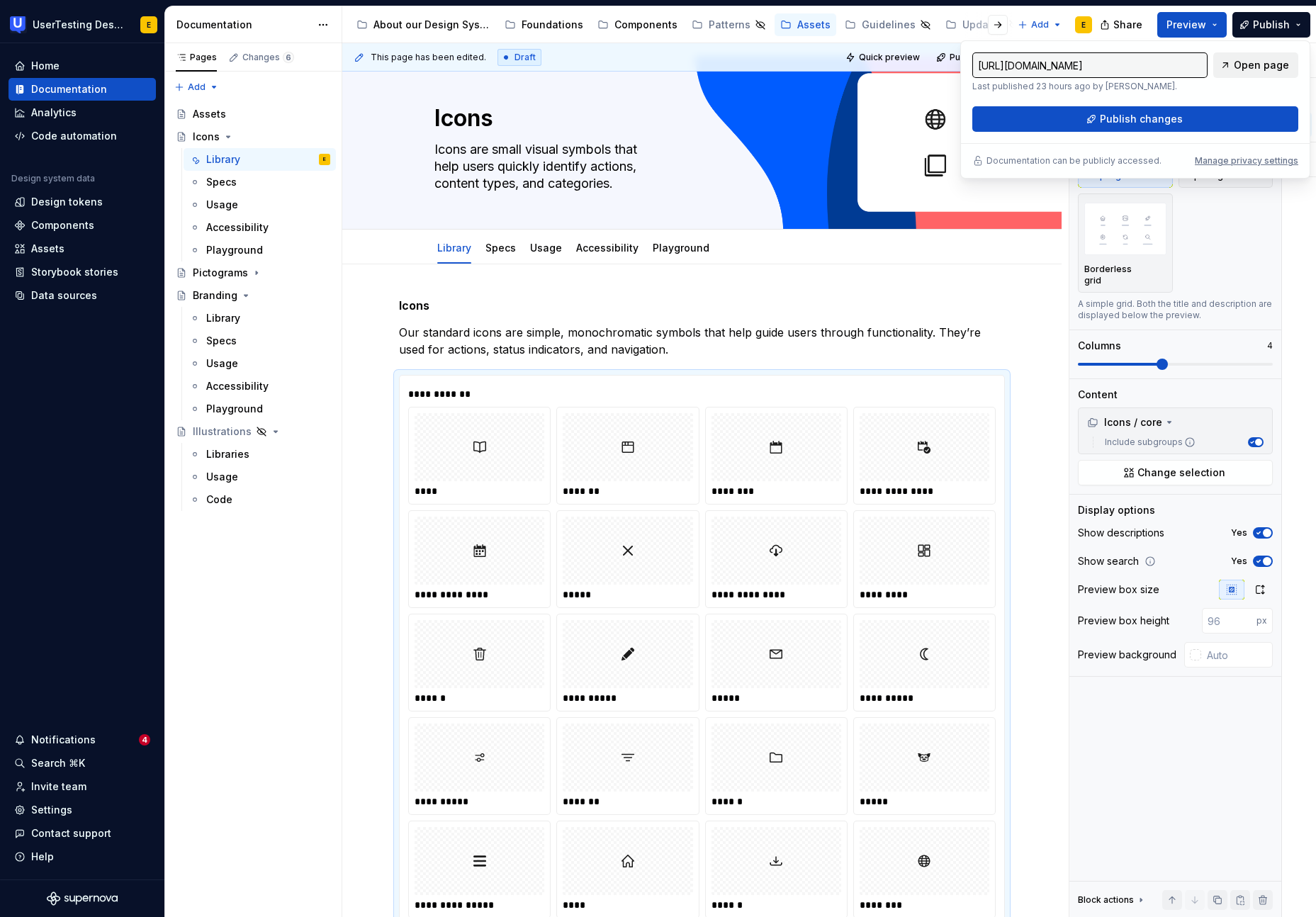
click at [1218, 66] on span "Open page" at bounding box center [1261, 65] width 55 height 14
click at [1218, 27] on span "Publish" at bounding box center [1271, 24] width 37 height 14
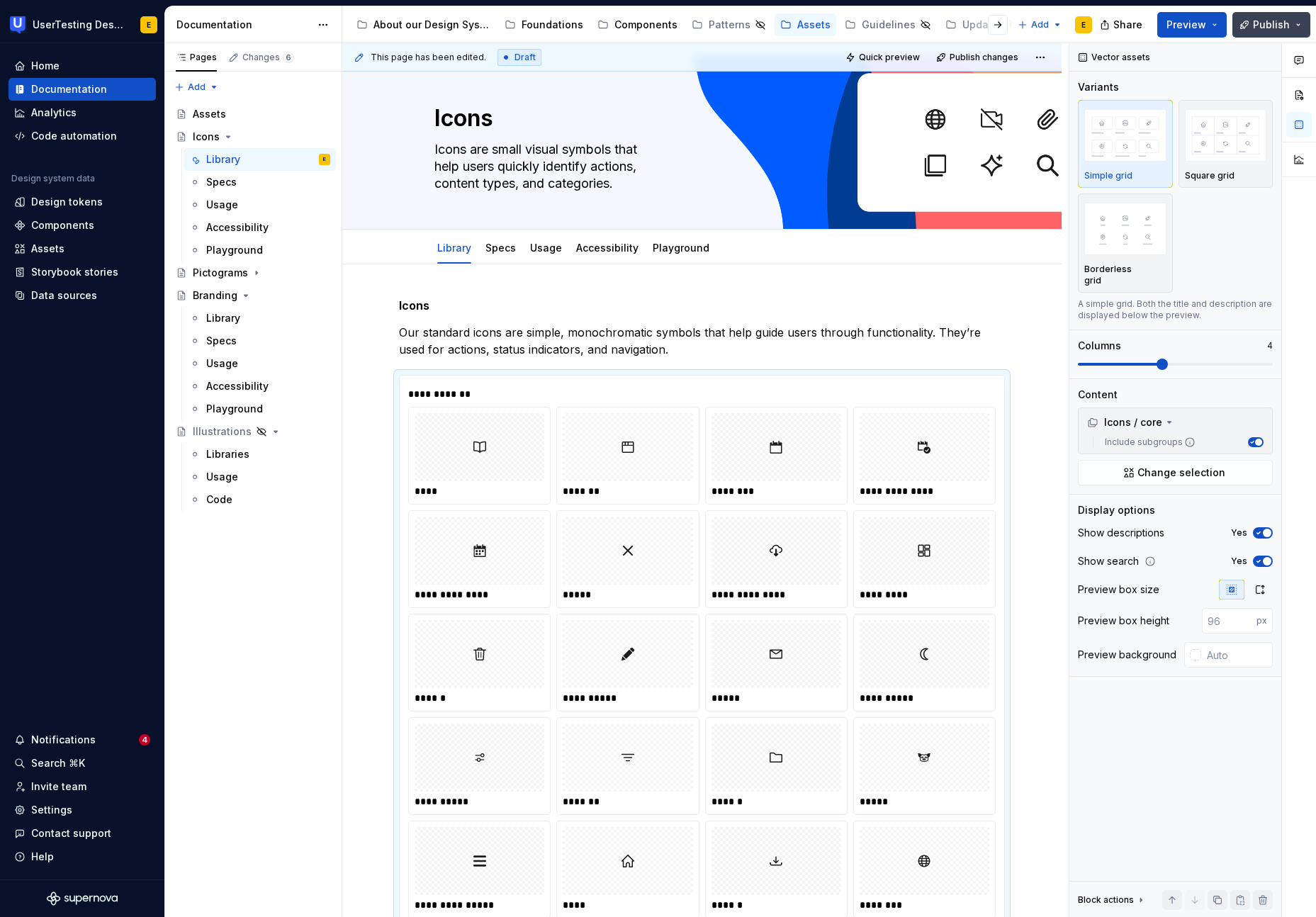
click at [1218, 27] on span "Publish" at bounding box center [1271, 24] width 37 height 14
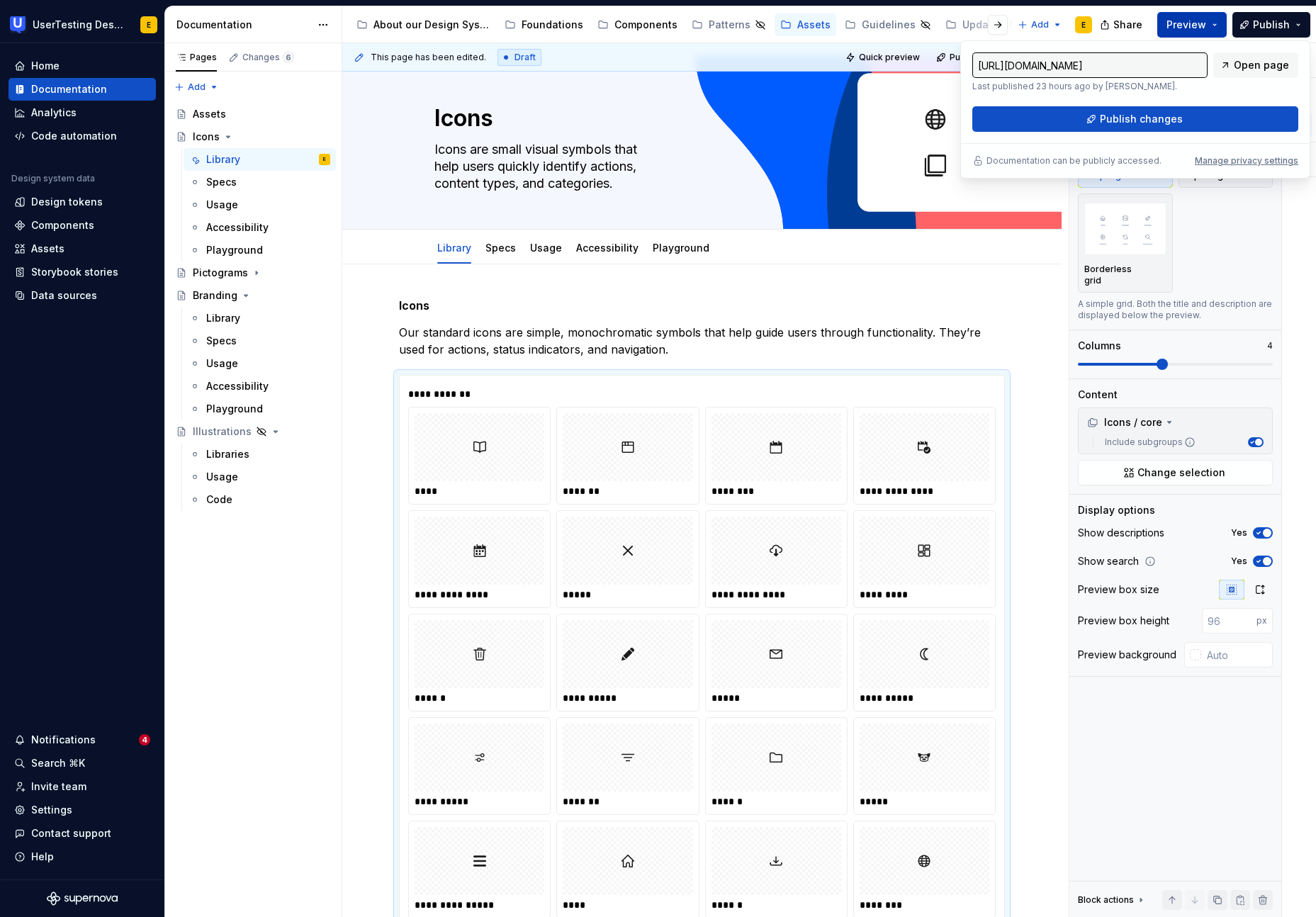
click at [1213, 29] on button "Preview" at bounding box center [1192, 24] width 70 height 25
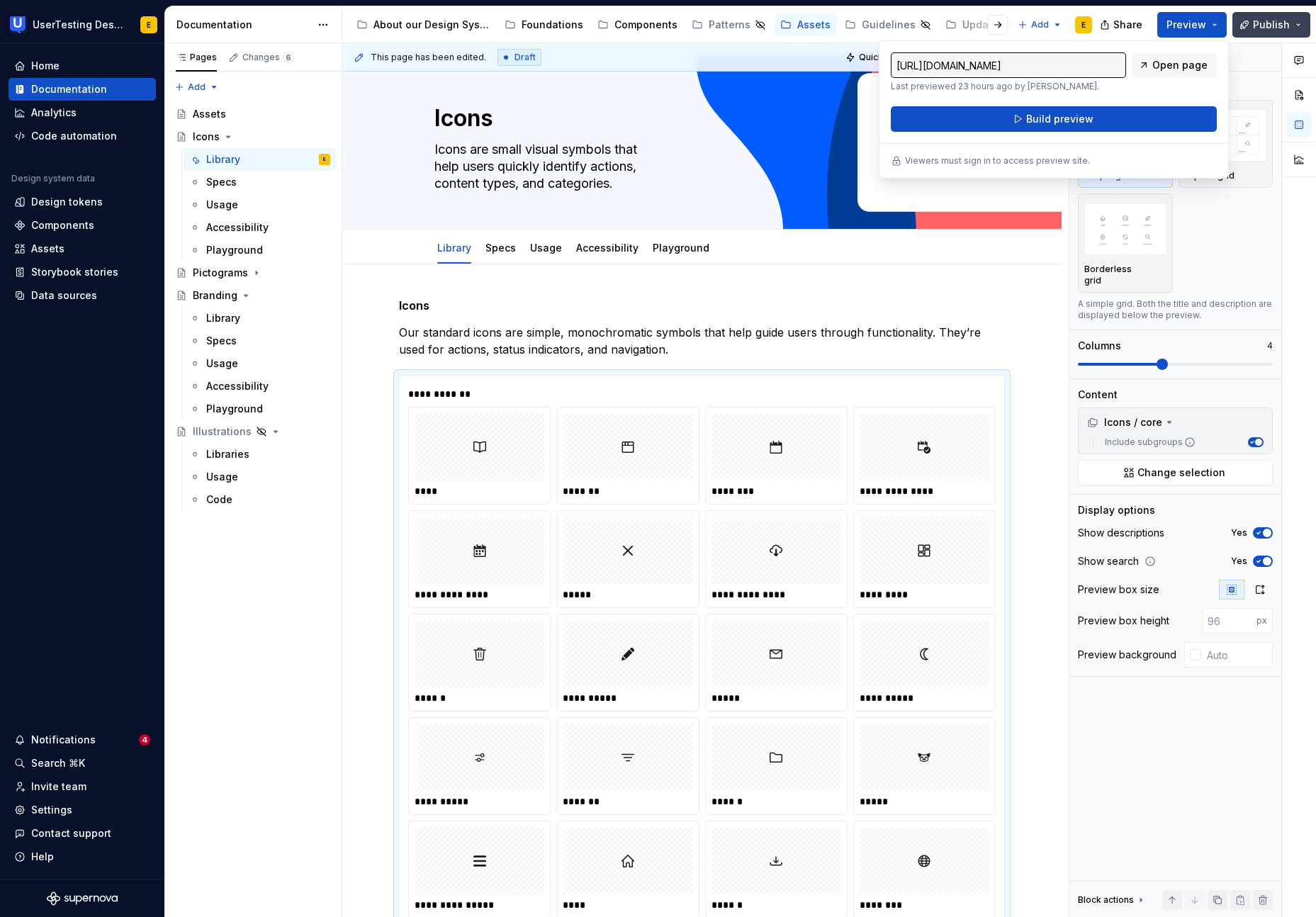
click at [1218, 27] on span "Publish" at bounding box center [1271, 24] width 37 height 14
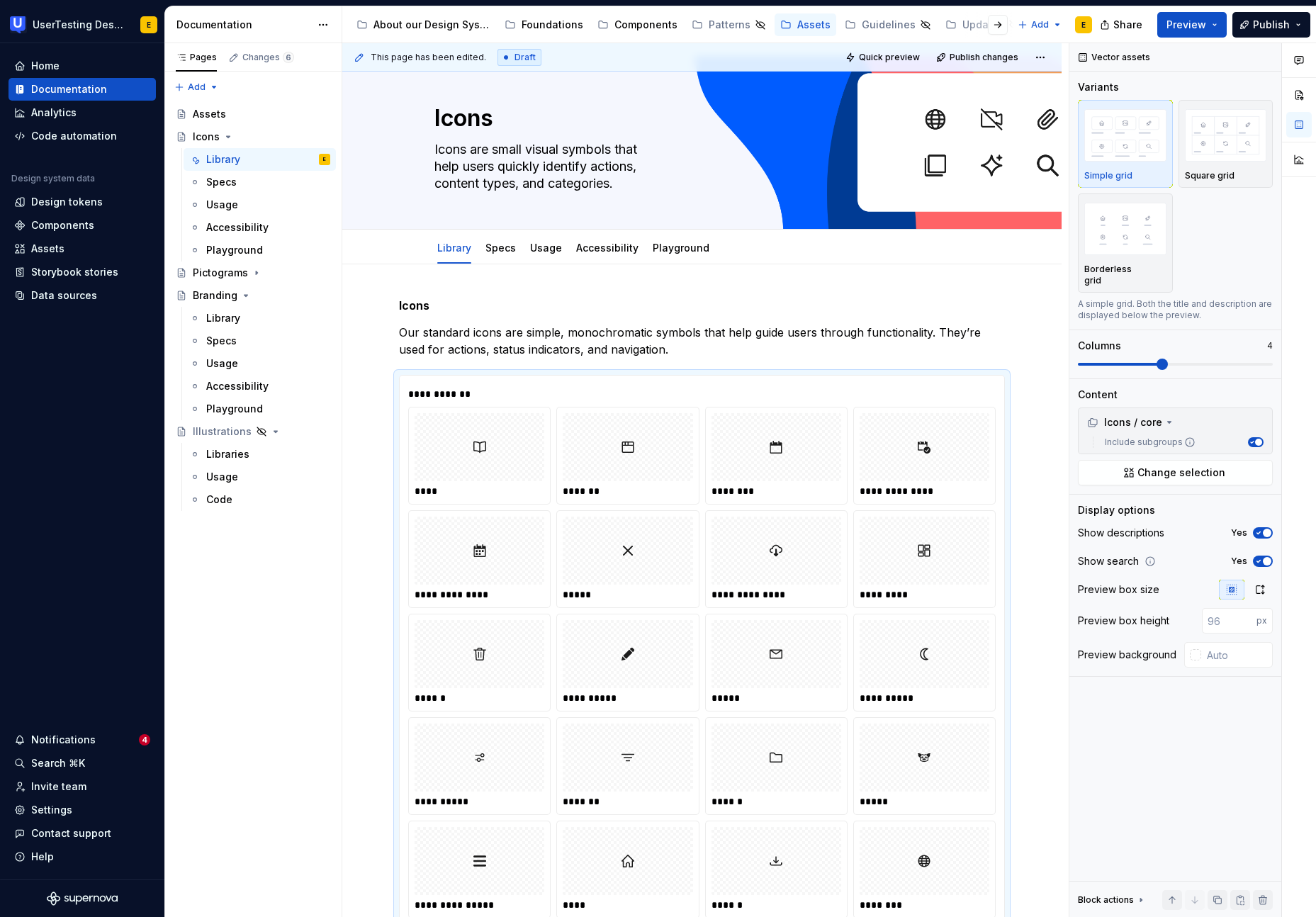
type textarea "*"
click at [656, 356] on p "Our standard icons are simple, monochromatic symbols that help guide users thro…" at bounding box center [702, 340] width 606 height 34
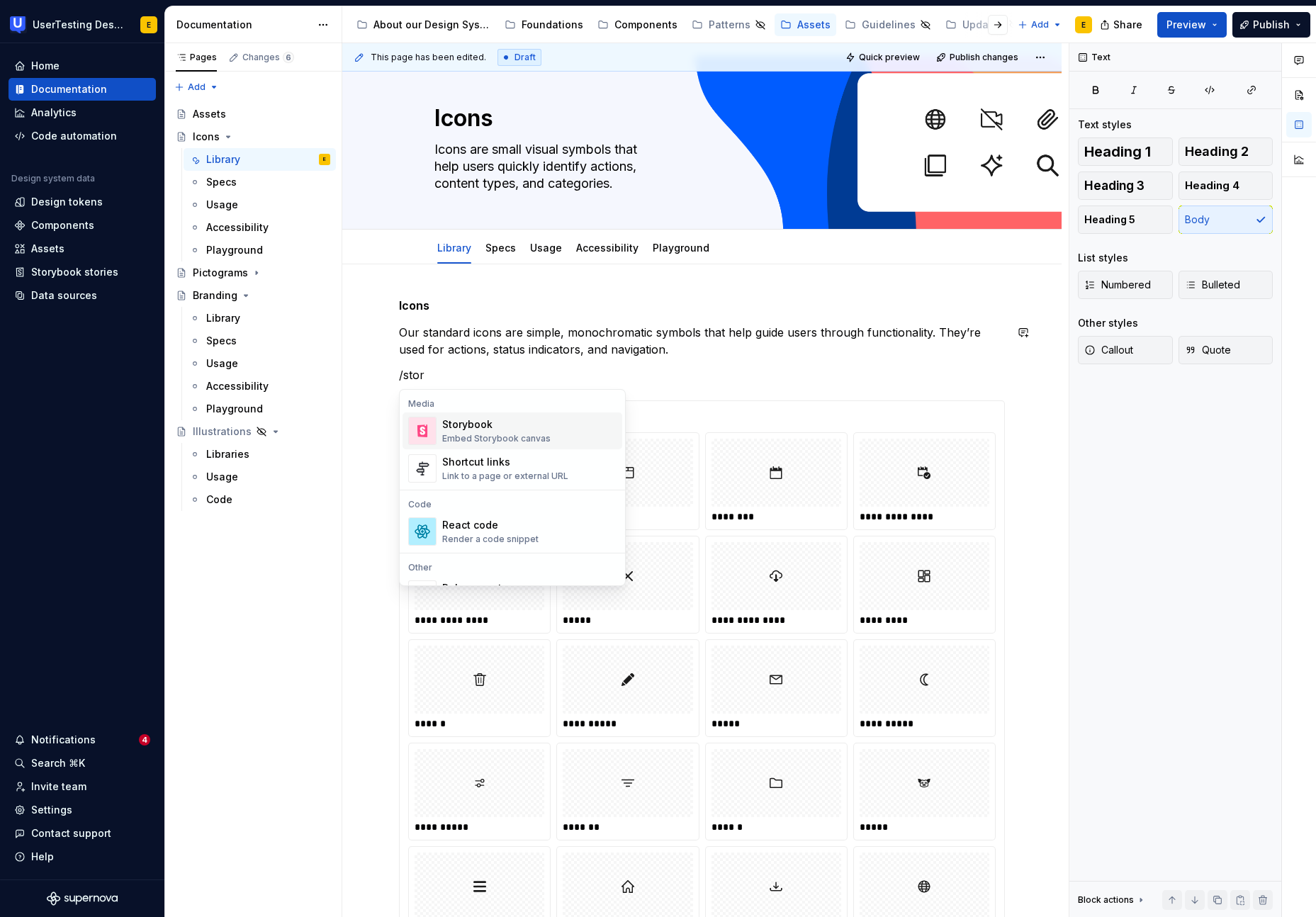
click at [498, 440] on div "Embed Storybook canvas" at bounding box center [496, 438] width 108 height 11
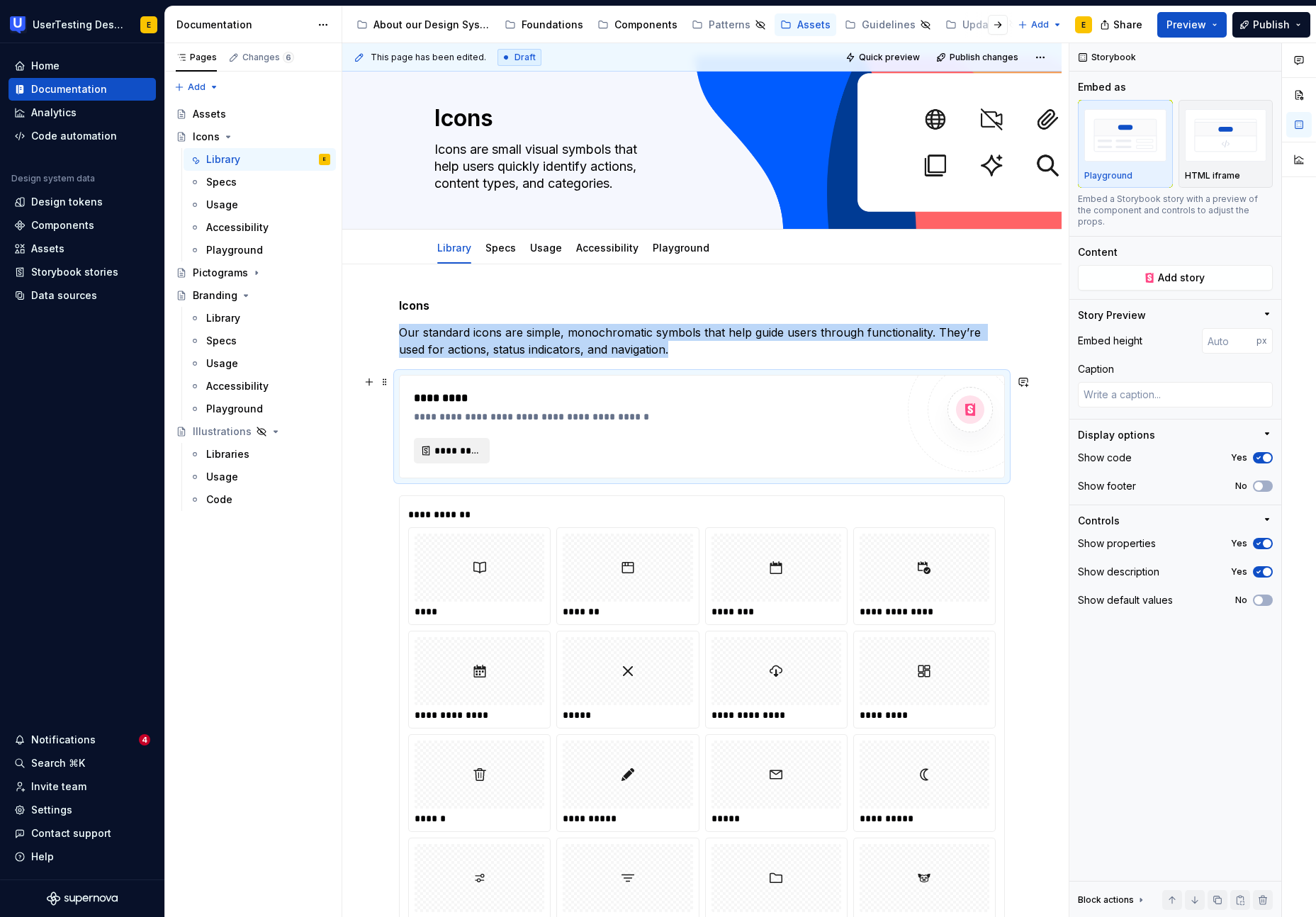
click at [458, 453] on span "*********" at bounding box center [457, 451] width 46 height 14
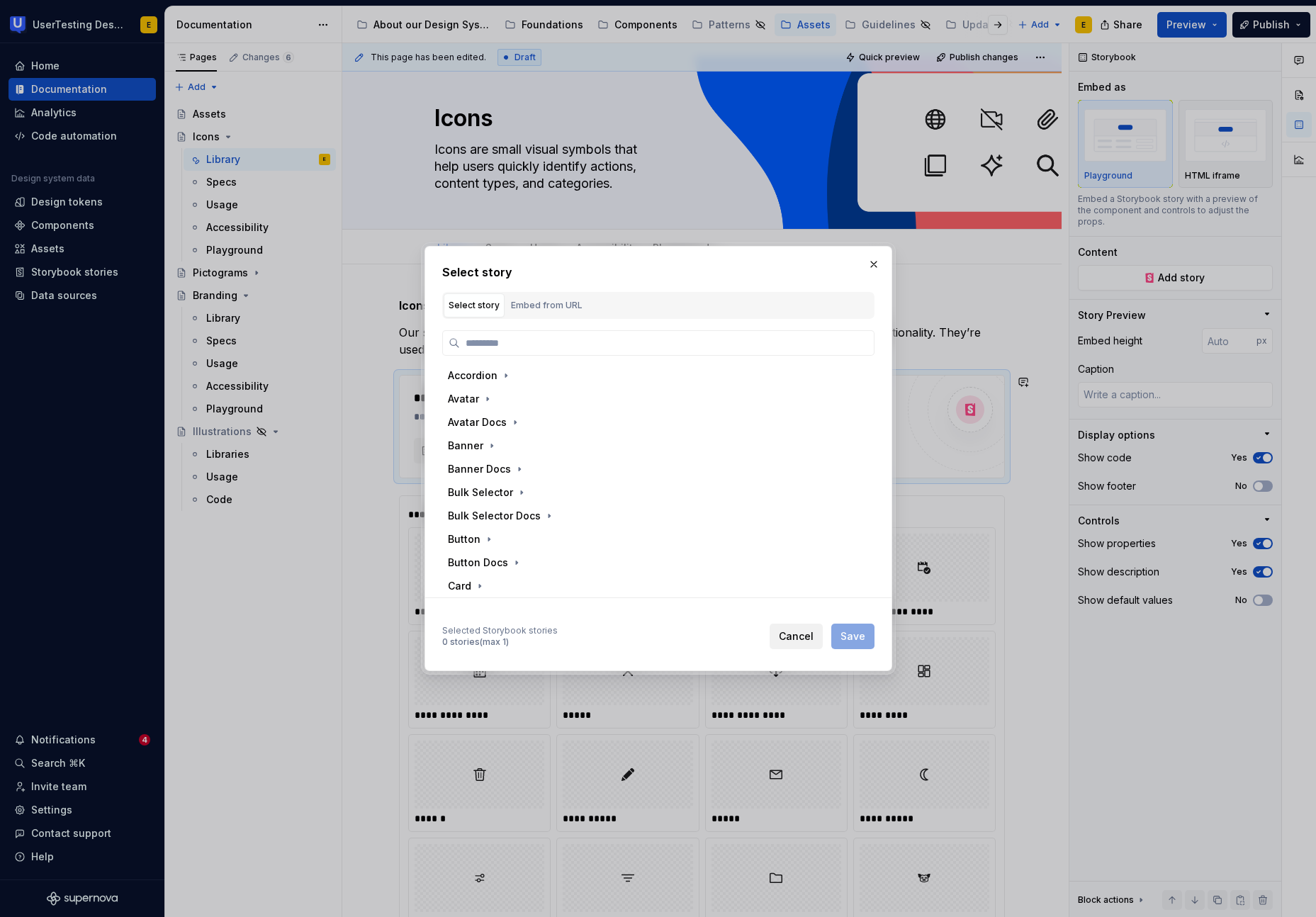
click at [807, 640] on span "Cancel" at bounding box center [795, 635] width 34 height 14
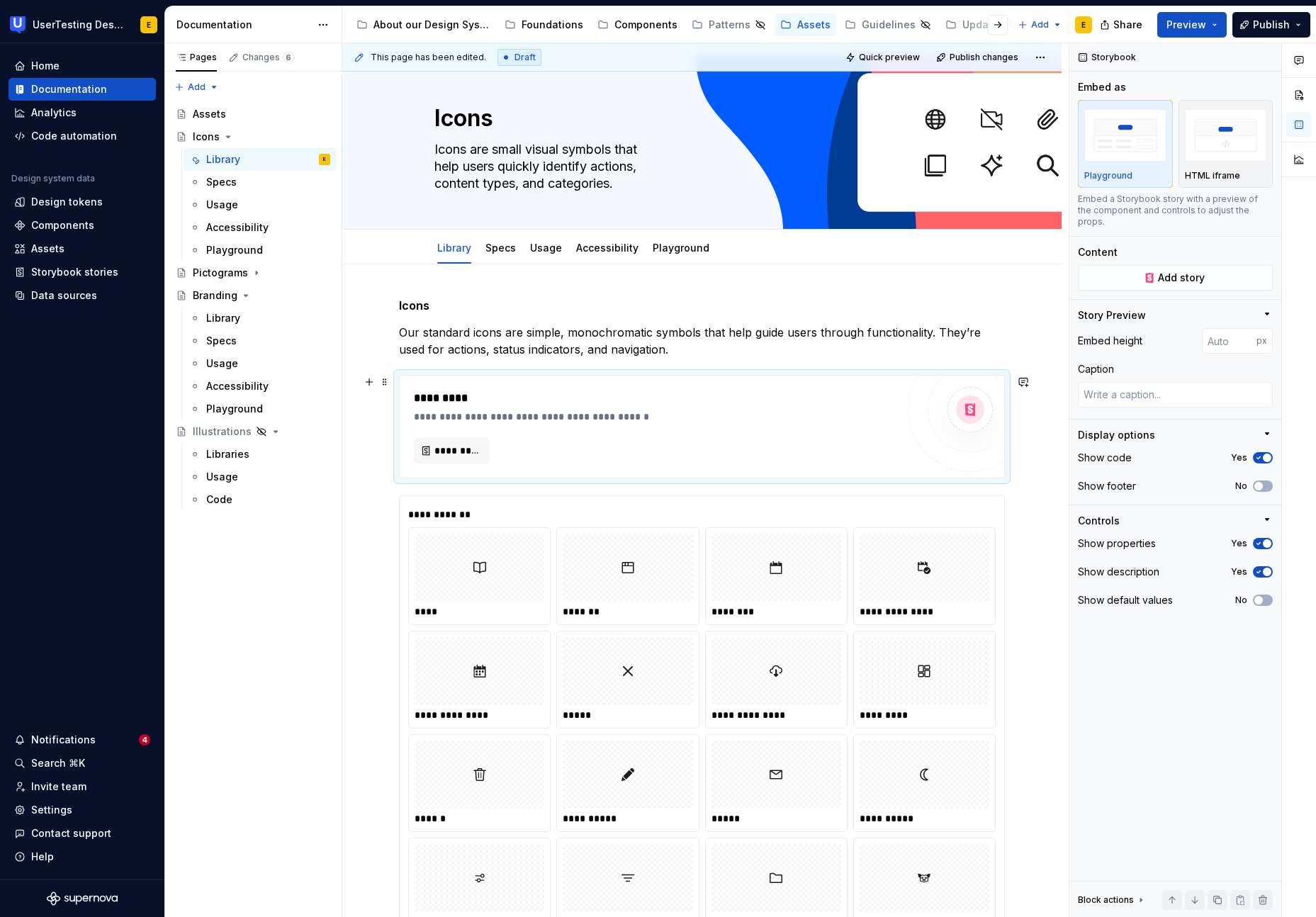
click at [805, 403] on div "*********" at bounding box center [658, 398] width 489 height 17
click at [1179, 271] on span "Add story" at bounding box center [1181, 277] width 47 height 14
type textarea "*"
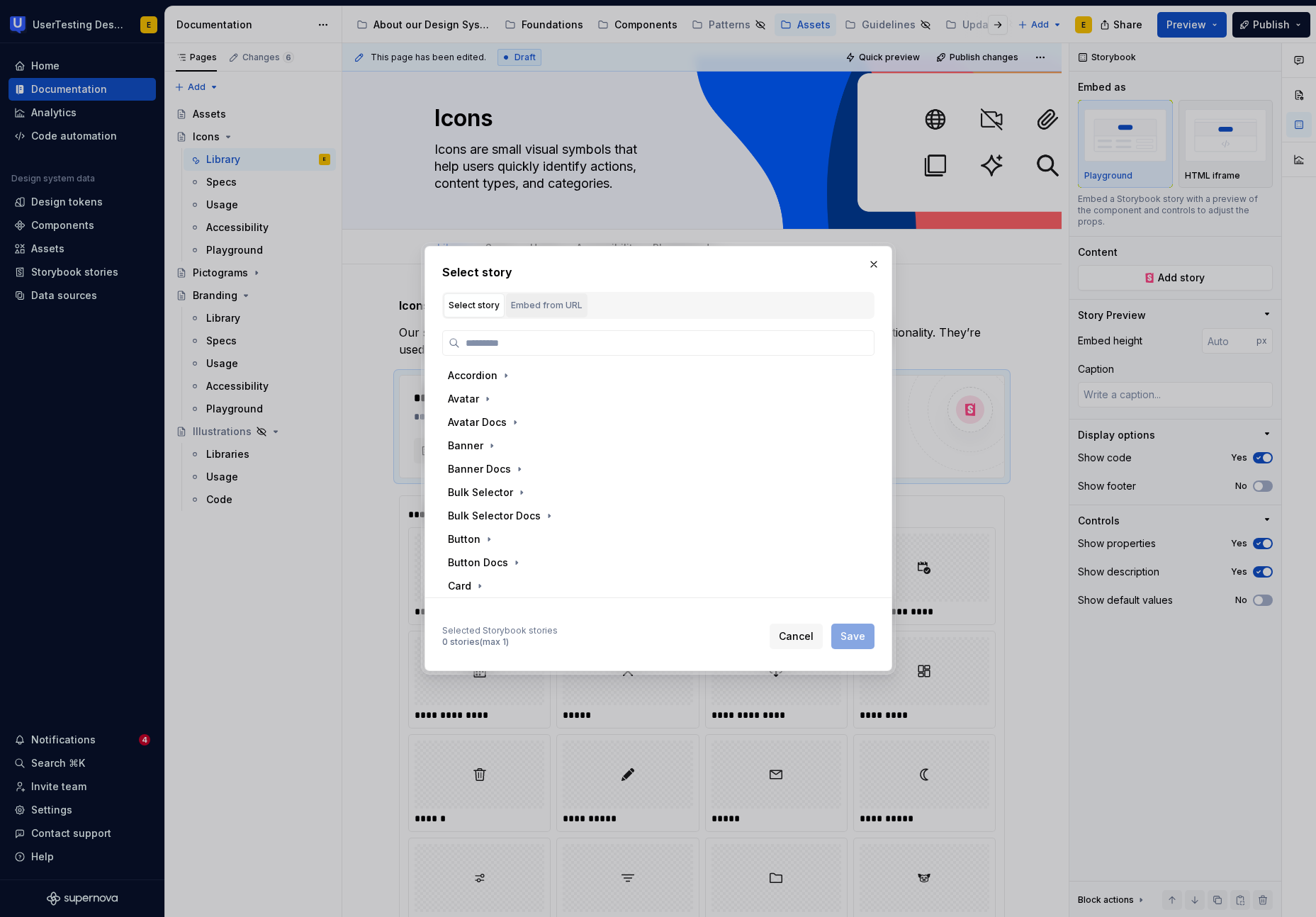
click at [542, 308] on div "Embed from URL" at bounding box center [547, 305] width 71 height 14
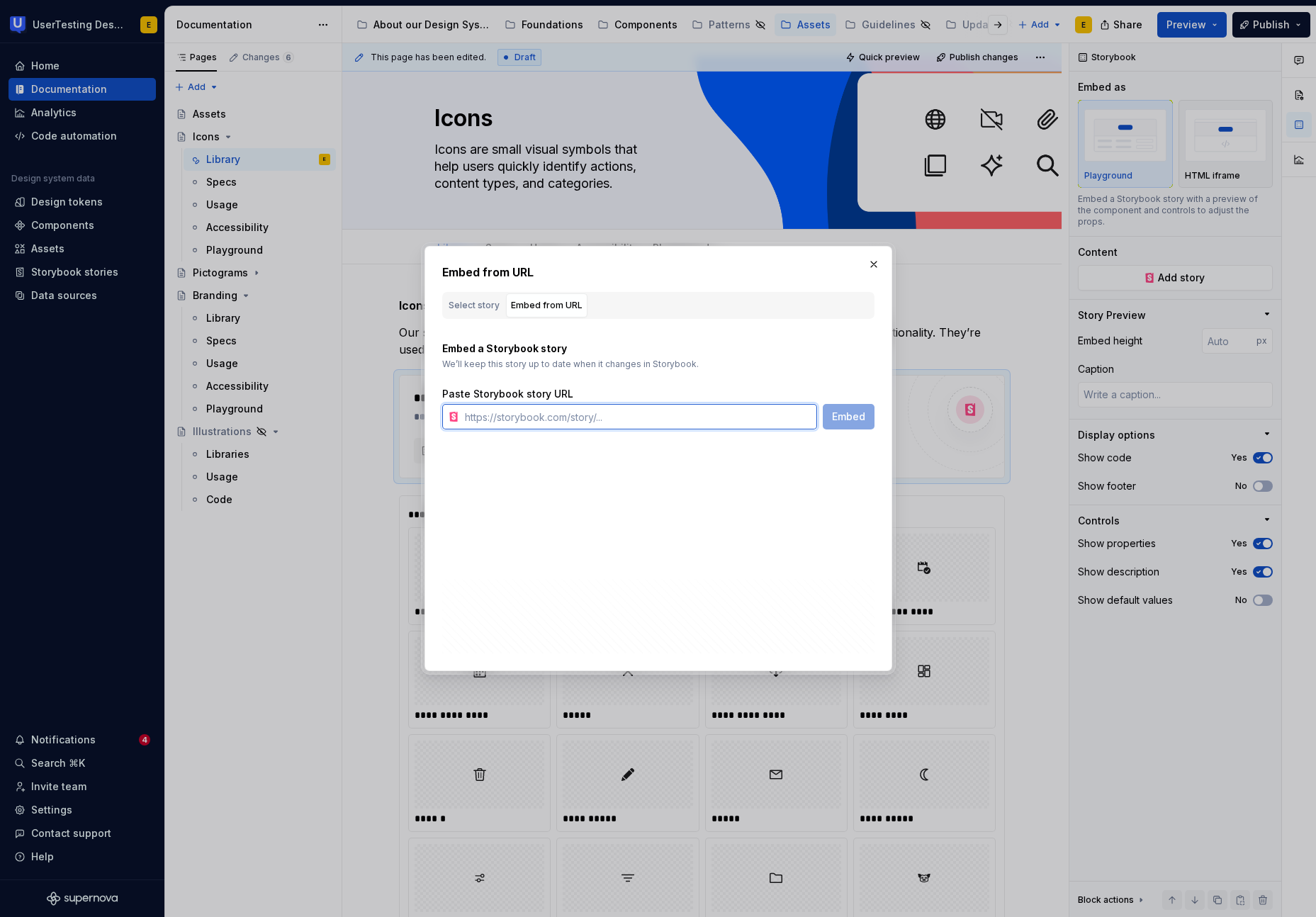
click at [542, 425] on input "text" at bounding box center [638, 416] width 358 height 25
paste input "[URL][DOMAIN_NAME]"
type input "[URL][DOMAIN_NAME]"
click at [846, 417] on span "Embed" at bounding box center [849, 416] width 34 height 14
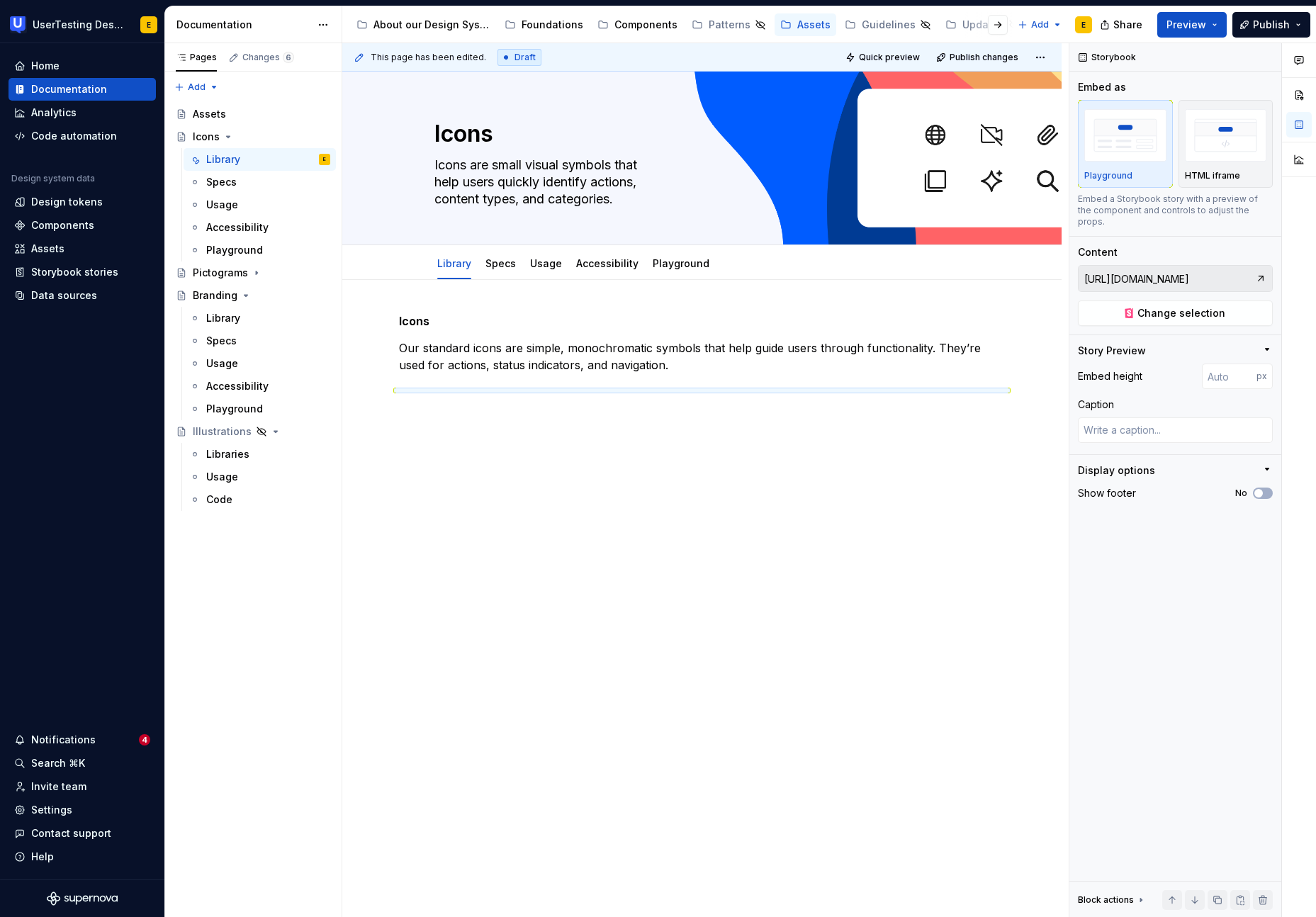
scroll to position [0, 0]
click at [568, 489] on div "Icons  Our standard icons are simple, monochromatic symbols that help guide use…" at bounding box center [702, 481] width 720 height 403
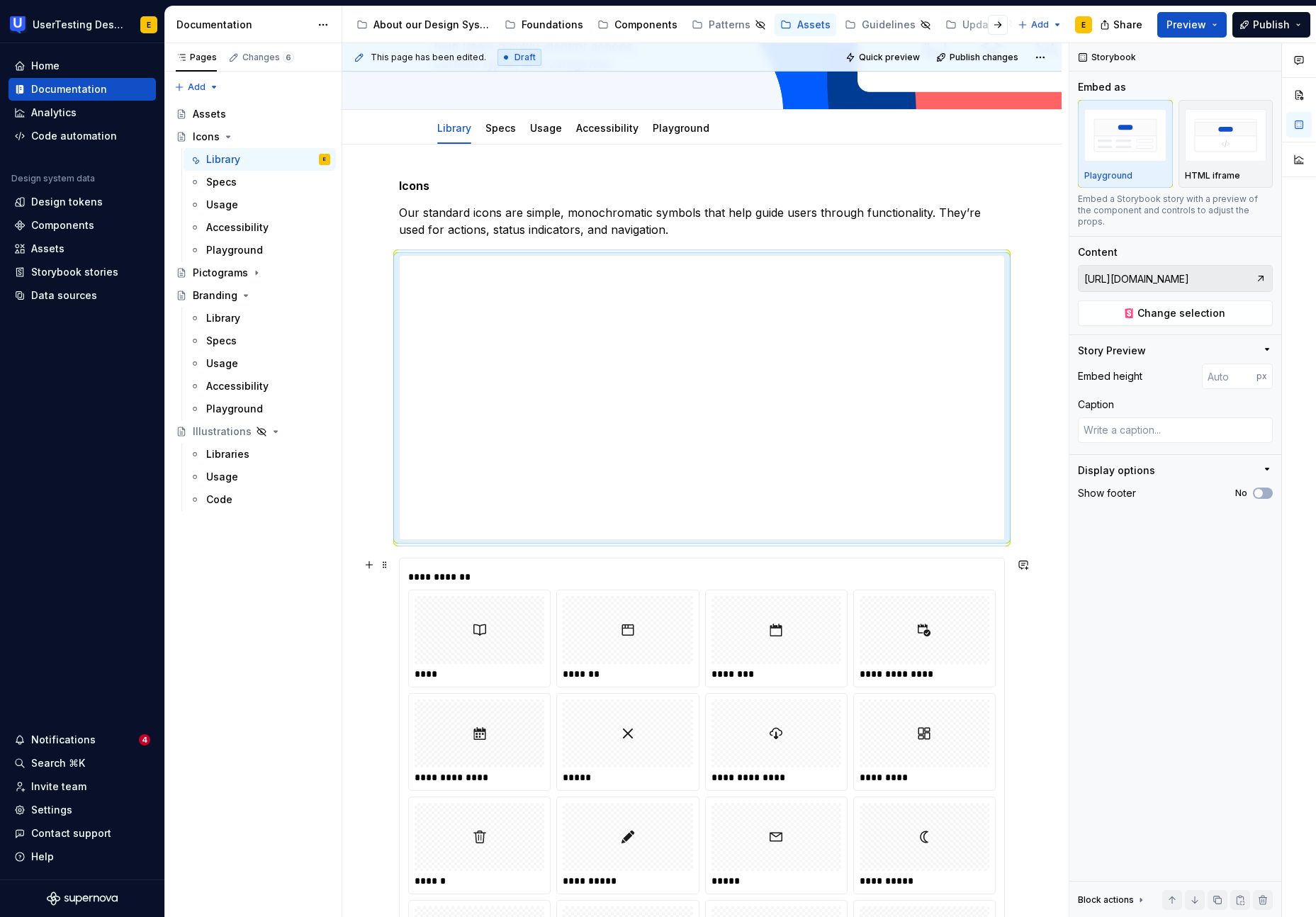
scroll to position [133, 0]
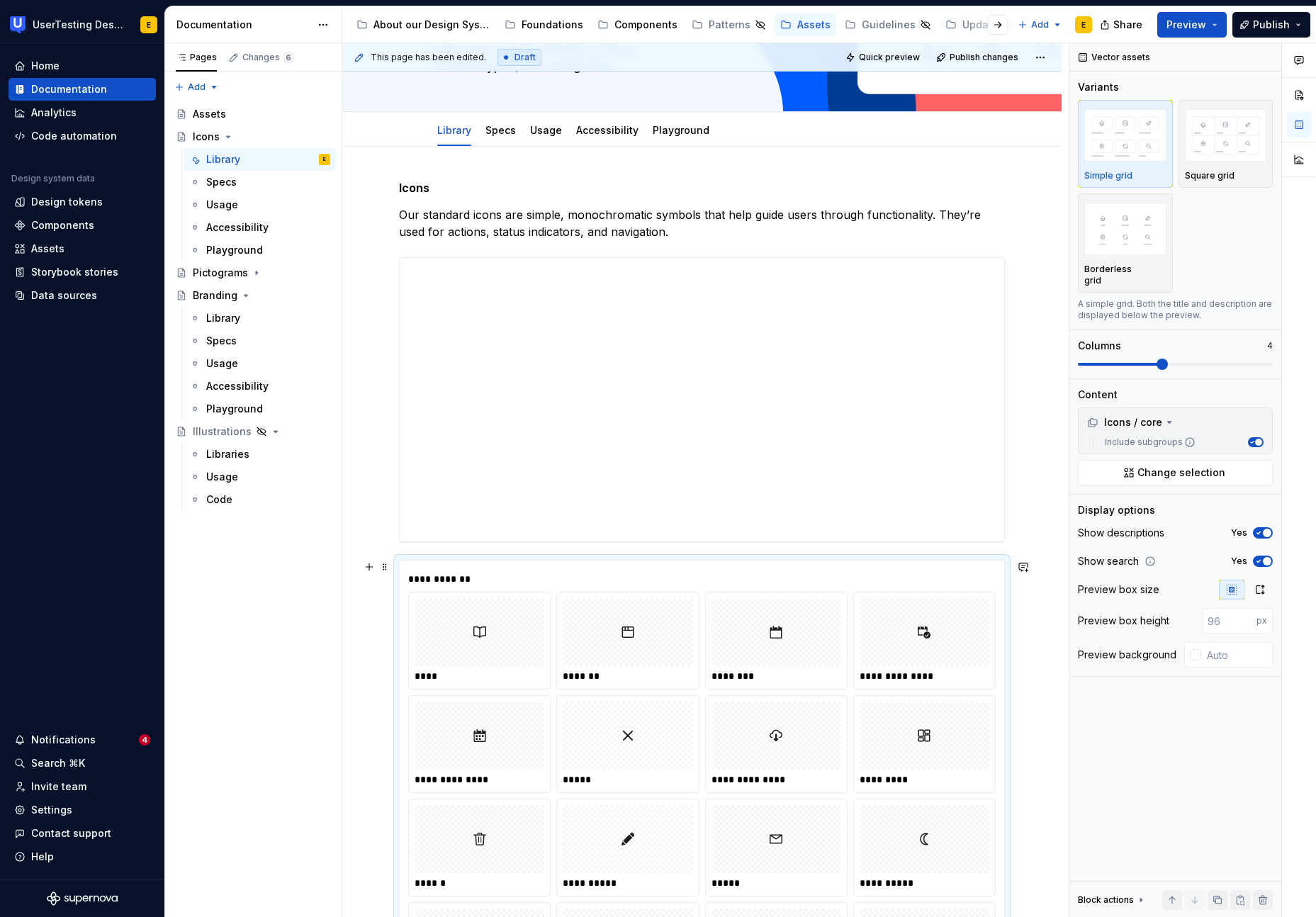
click at [478, 572] on div "**********" at bounding box center [705, 578] width 595 height 14
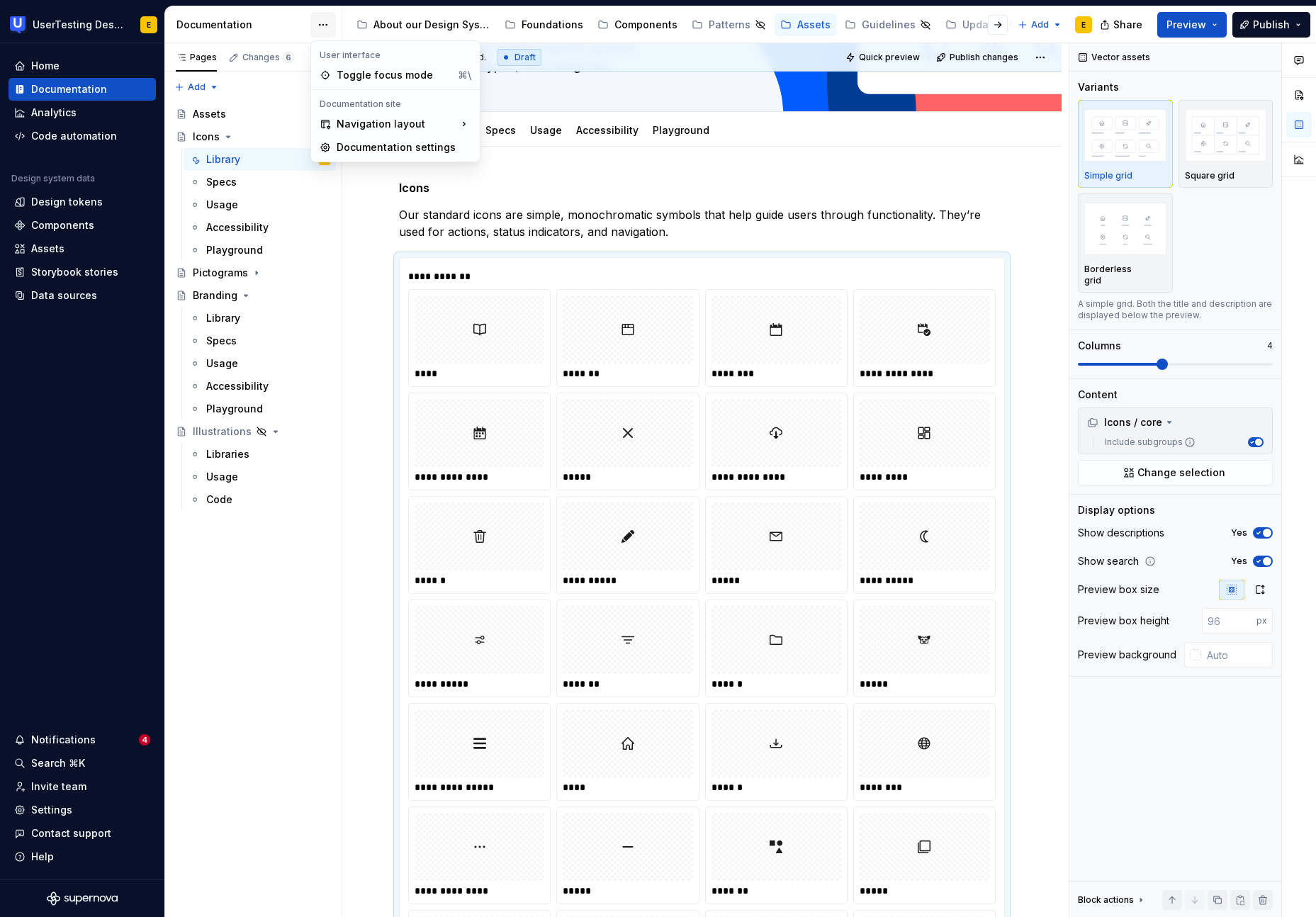
click at [323, 28] on html "UserTesting Design System E Home Documentation Analytics Code automation Design…" at bounding box center [658, 458] width 1316 height 917
click at [387, 144] on div "Documentation settings" at bounding box center [404, 147] width 135 height 14
type textarea "*"
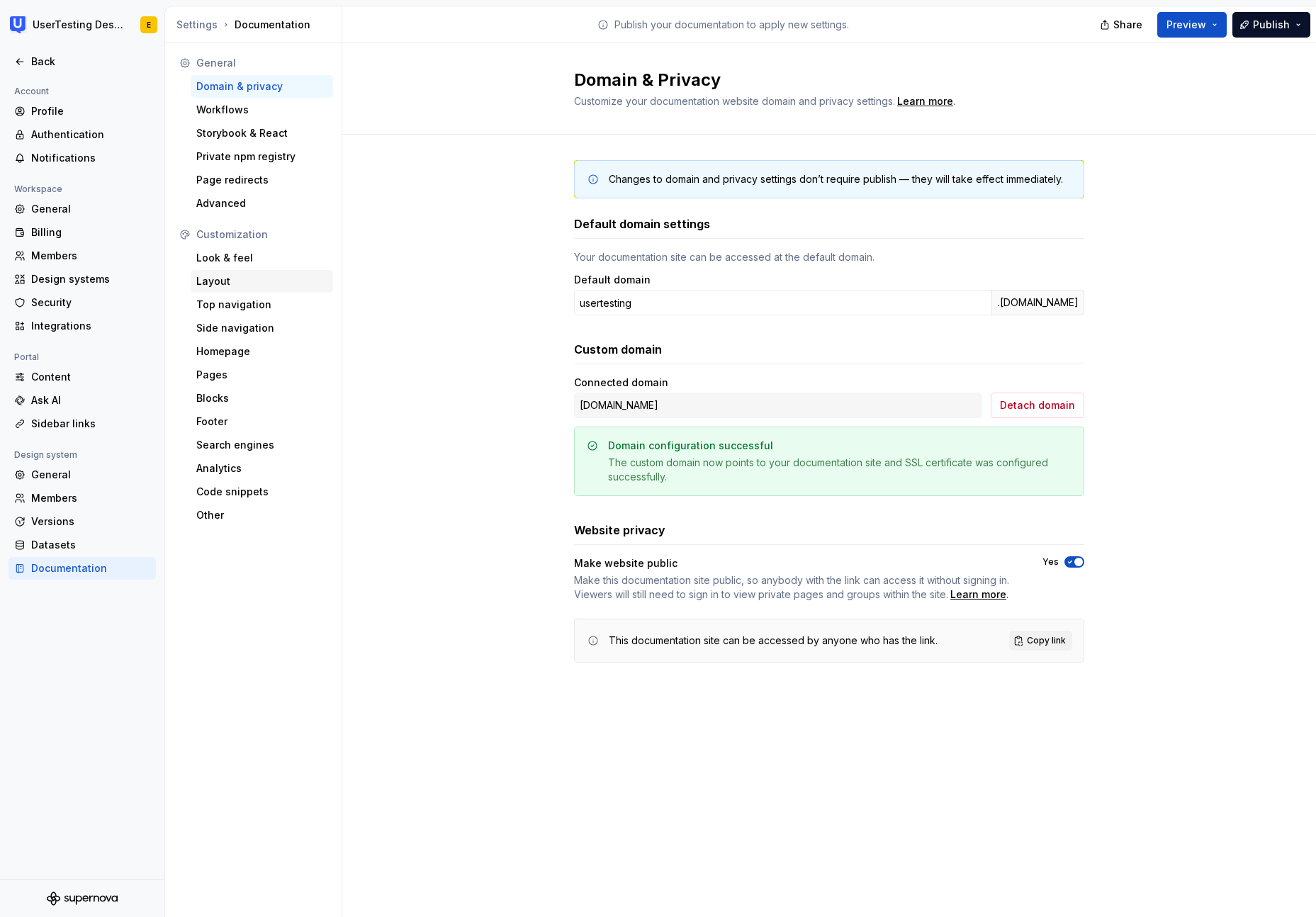
click at [229, 276] on div "Layout" at bounding box center [262, 281] width 131 height 14
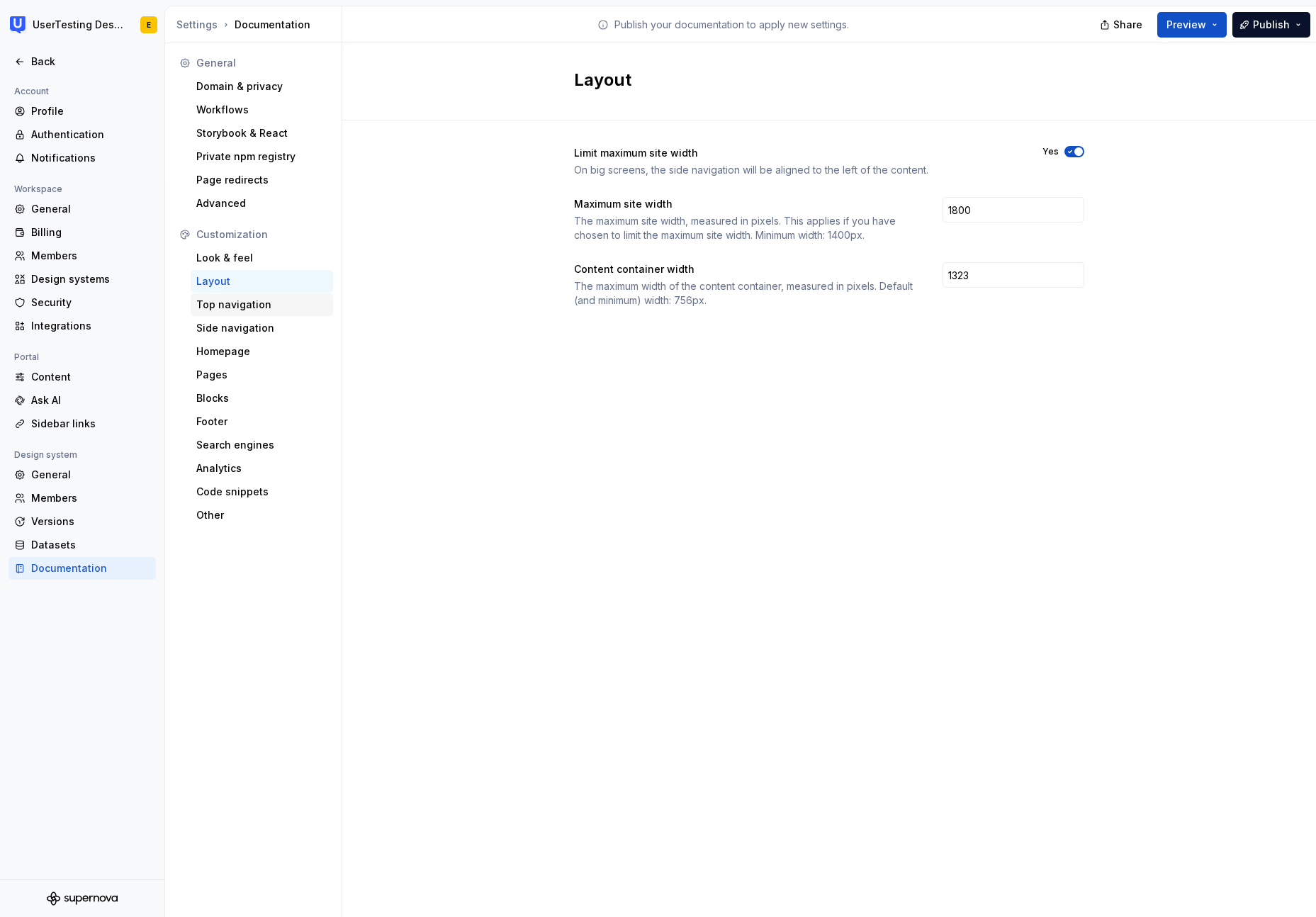
click at [234, 307] on div "Top navigation" at bounding box center [262, 304] width 131 height 14
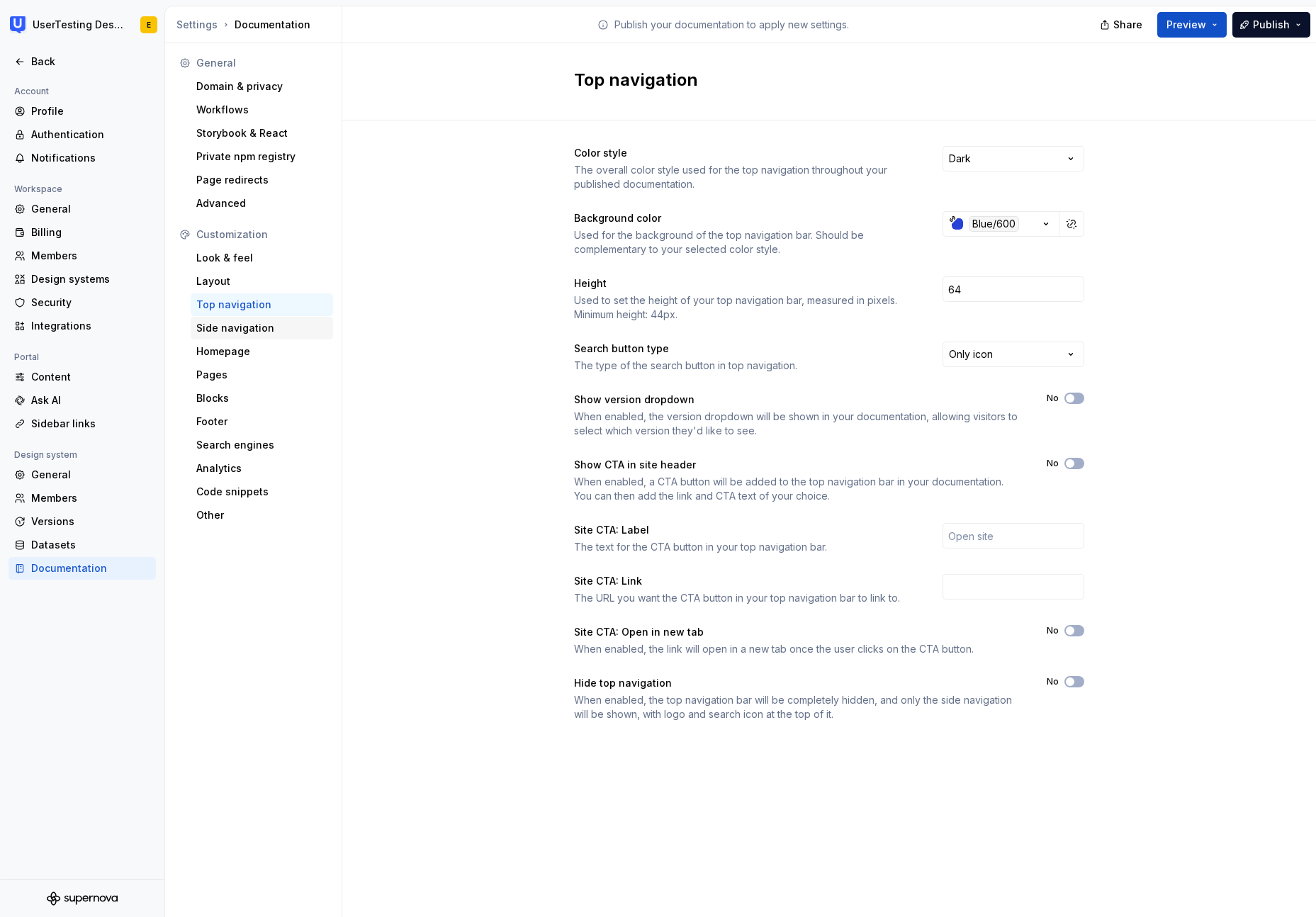
click at [240, 328] on div "Side navigation" at bounding box center [262, 328] width 131 height 14
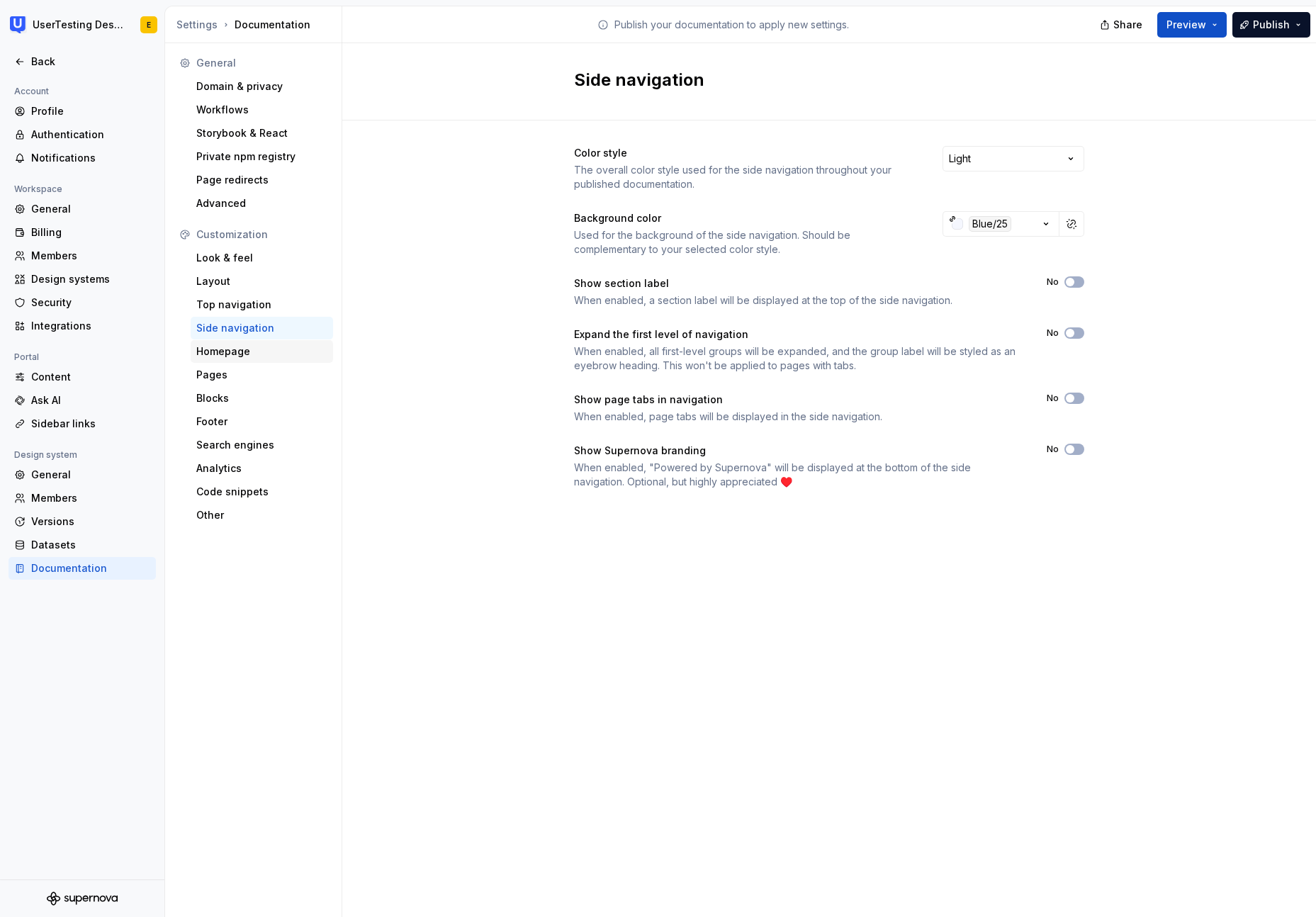
click at [247, 354] on div "Homepage" at bounding box center [262, 351] width 131 height 14
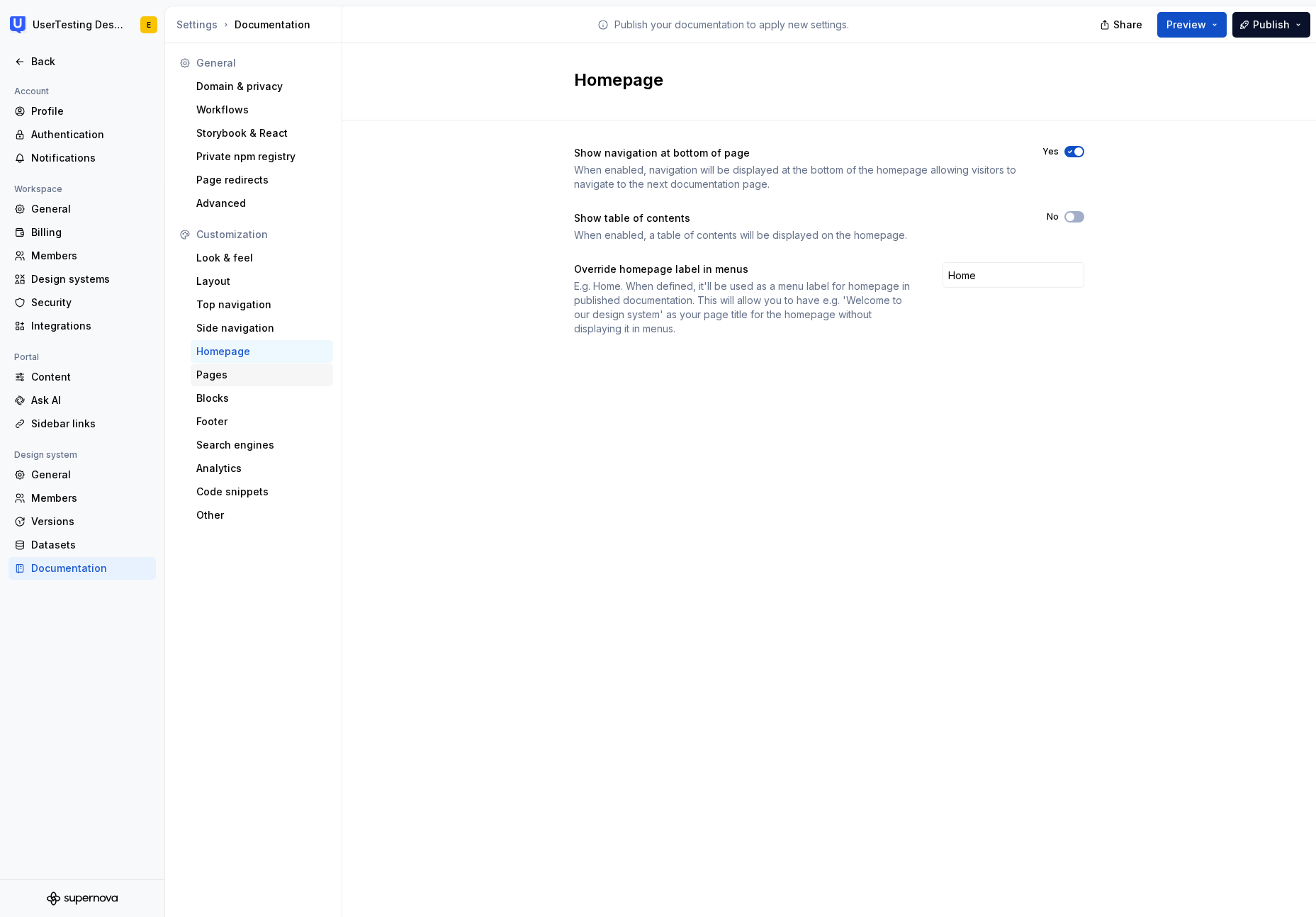
click at [240, 377] on div "Pages" at bounding box center [262, 374] width 131 height 14
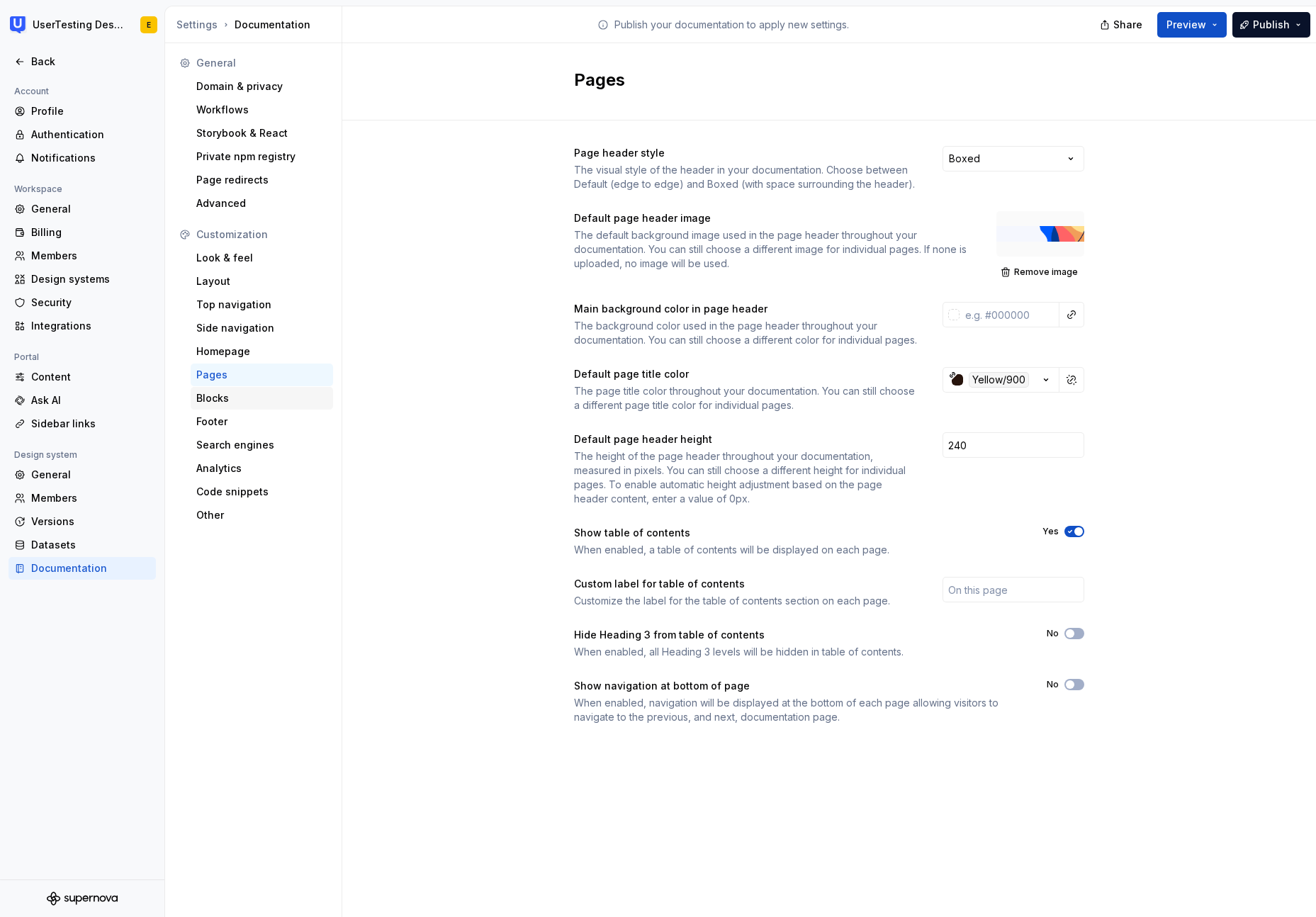
click at [239, 399] on div "Blocks" at bounding box center [262, 398] width 131 height 14
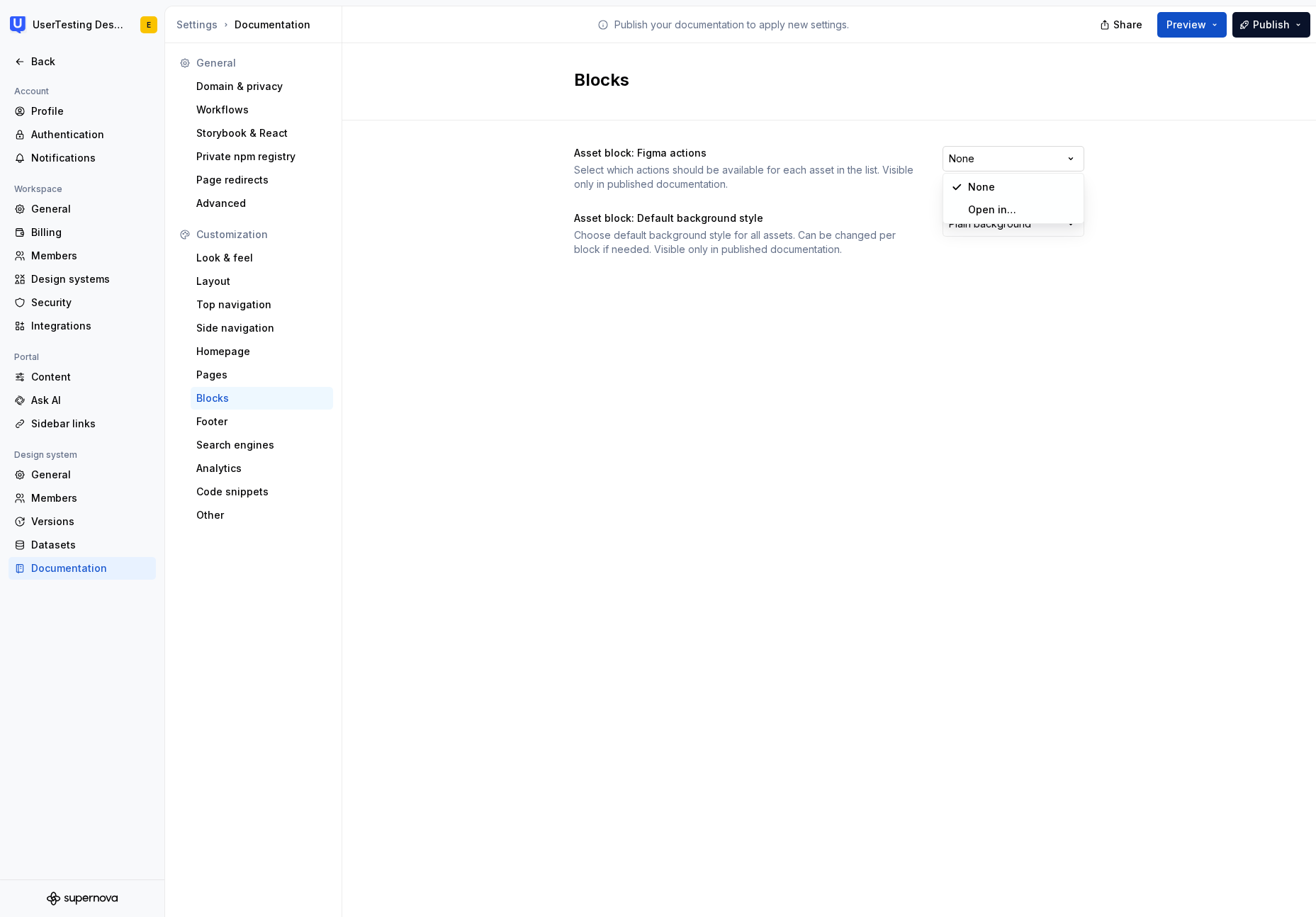
click at [1012, 154] on html "UserTesting Design System E Back Account Profile Authentication Notifications W…" at bounding box center [658, 458] width 1316 height 917
click at [1181, 160] on html "UserTesting Design System E Back Account Profile Authentication Notifications W…" at bounding box center [658, 458] width 1316 height 917
click at [975, 228] on html "UserTesting Design System E Back Account Profile Authentication Notifications W…" at bounding box center [658, 458] width 1316 height 917
click at [978, 226] on html "UserTesting Design System E Back Account Profile Authentication Notifications W…" at bounding box center [658, 458] width 1316 height 917
click at [221, 422] on div "Footer" at bounding box center [262, 421] width 131 height 14
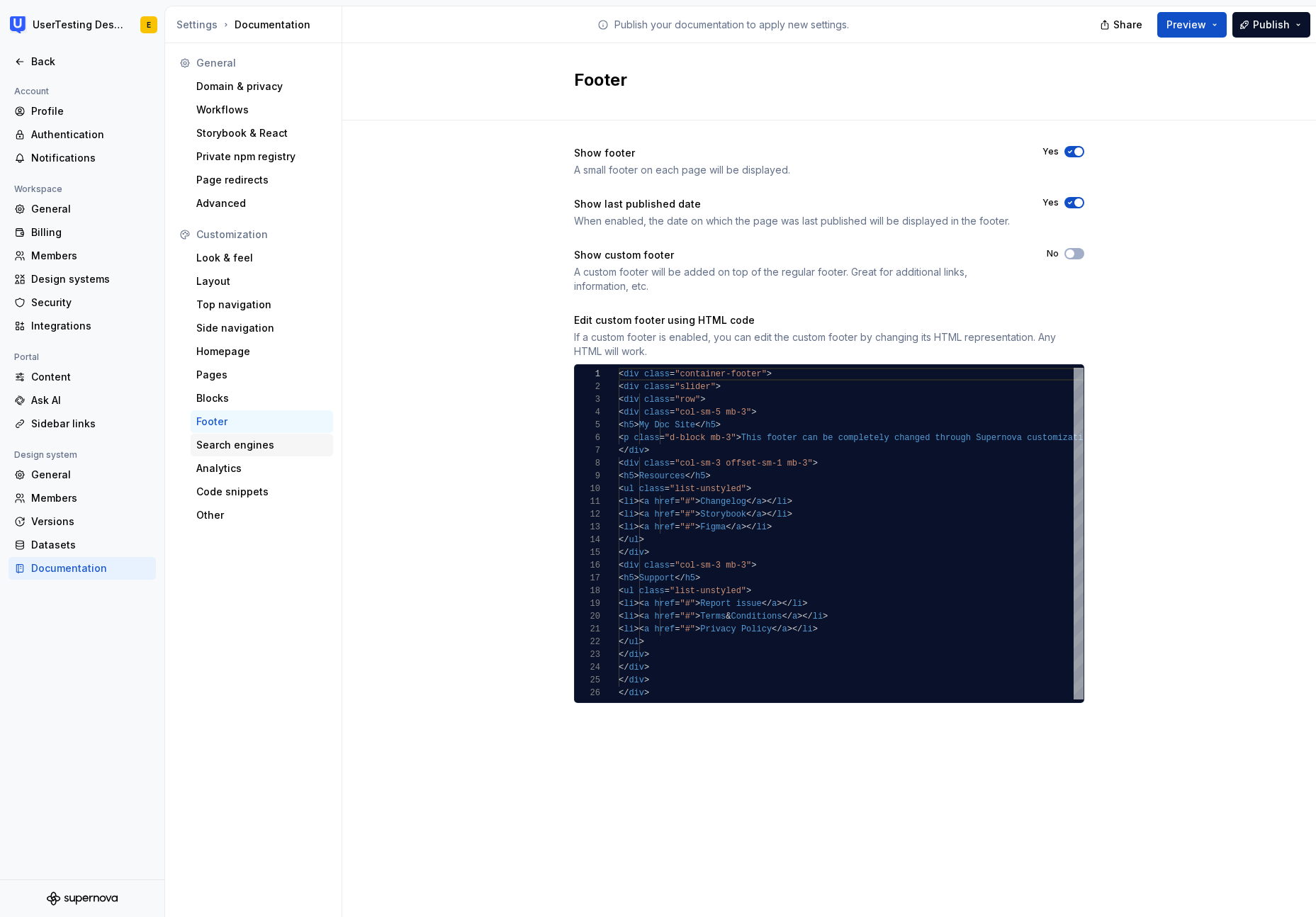
click at [239, 449] on div "Search engines" at bounding box center [262, 445] width 131 height 14
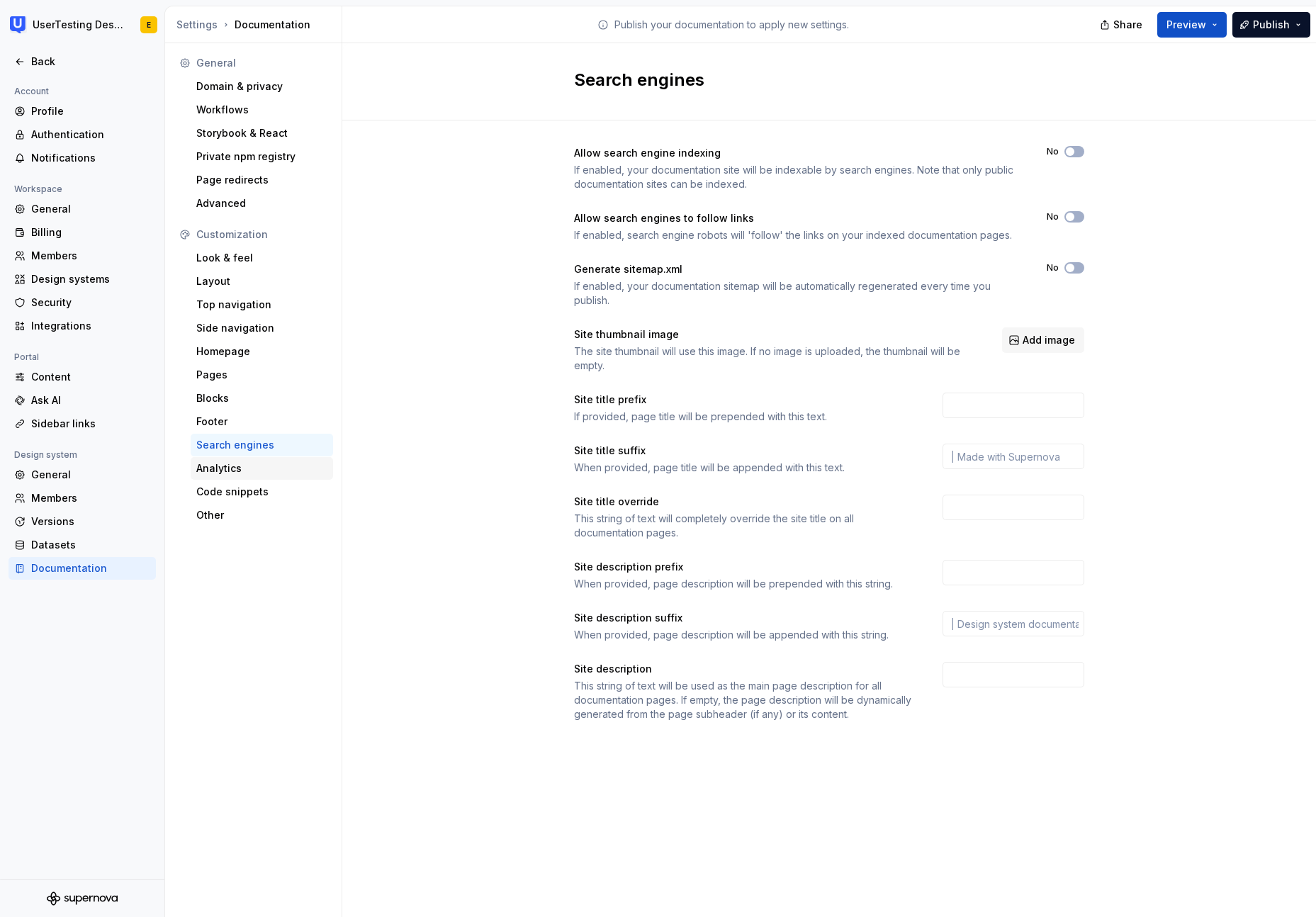
click at [232, 471] on div "Analytics" at bounding box center [262, 468] width 131 height 14
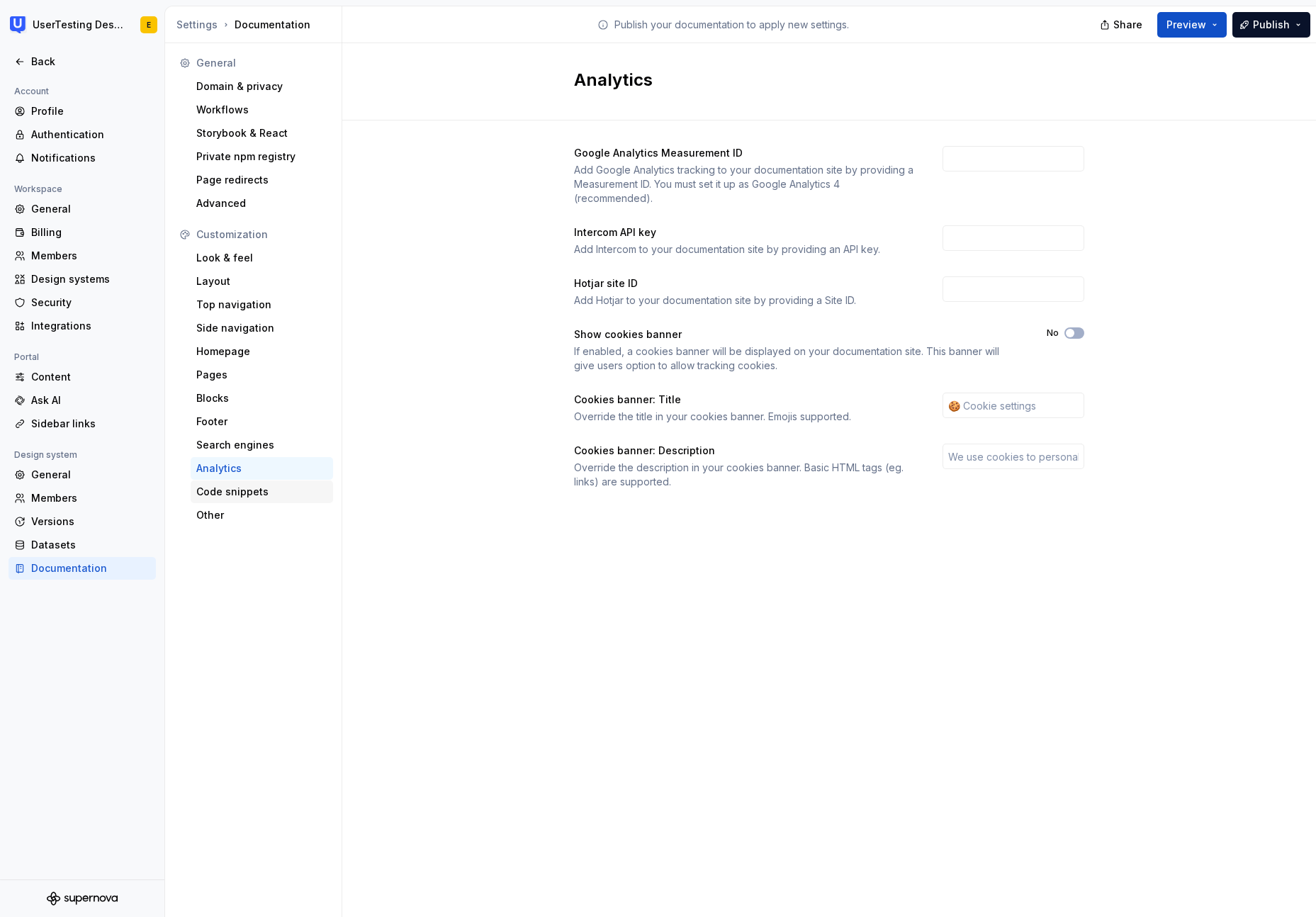
click at [237, 489] on div "Code snippets" at bounding box center [262, 492] width 131 height 14
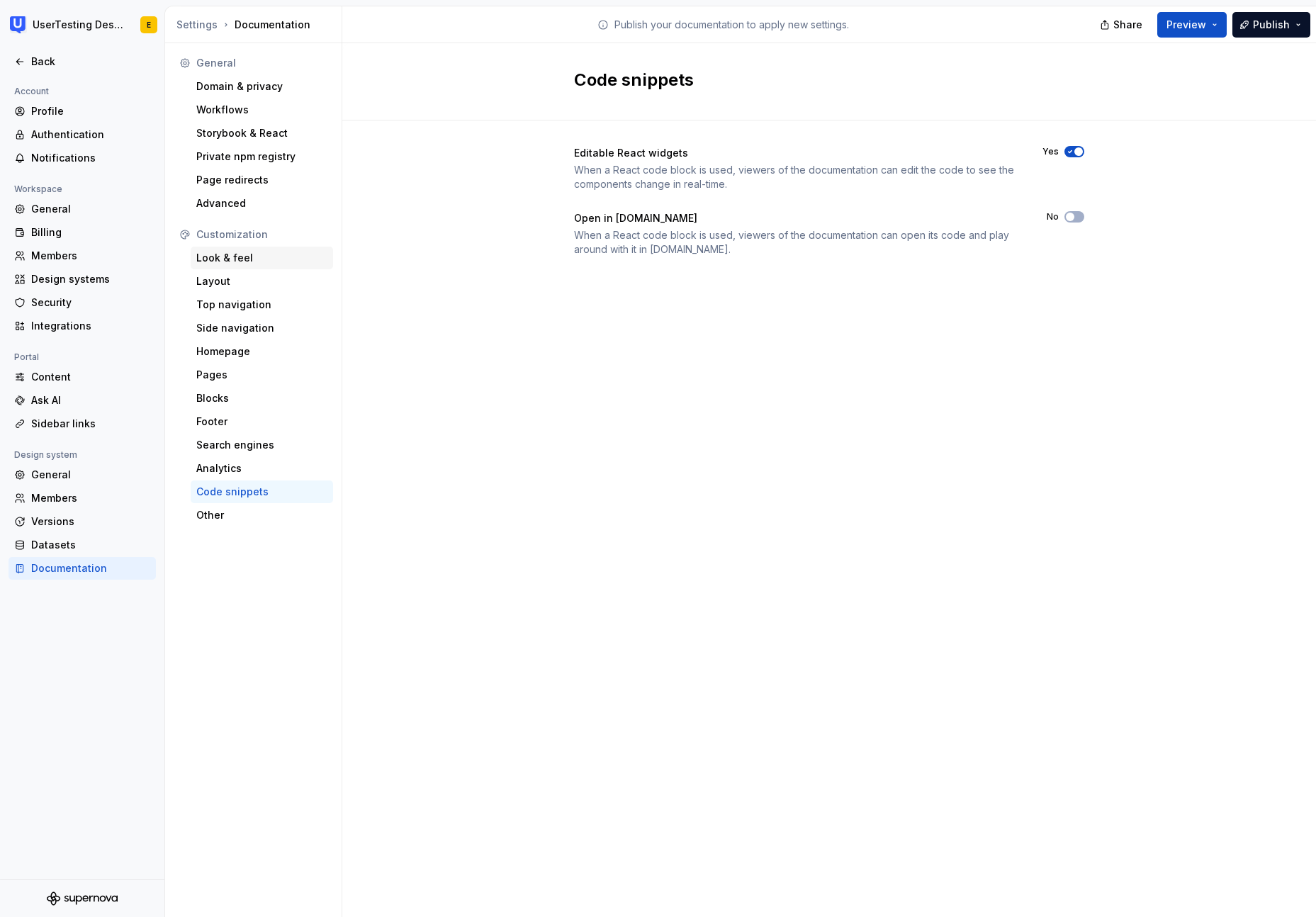
click at [225, 253] on div "Look & feel" at bounding box center [262, 257] width 131 height 14
